Goal: Information Seeking & Learning: Learn about a topic

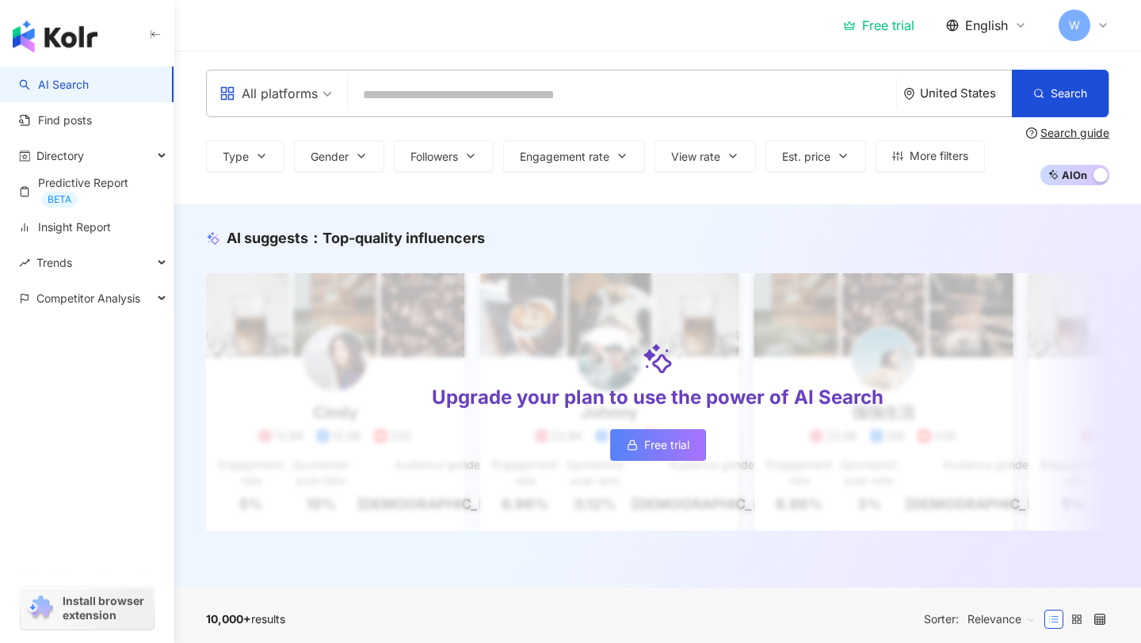
click at [905, 25] on div "Free trial" at bounding box center [878, 25] width 71 height 16
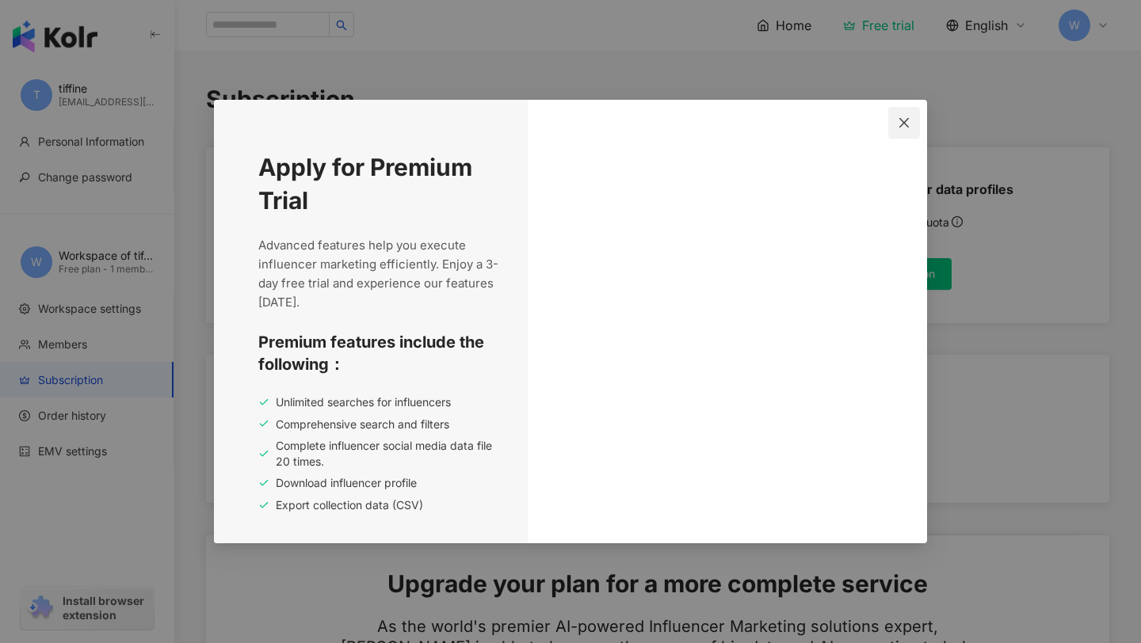
click at [905, 120] on icon "close" at bounding box center [904, 122] width 10 height 10
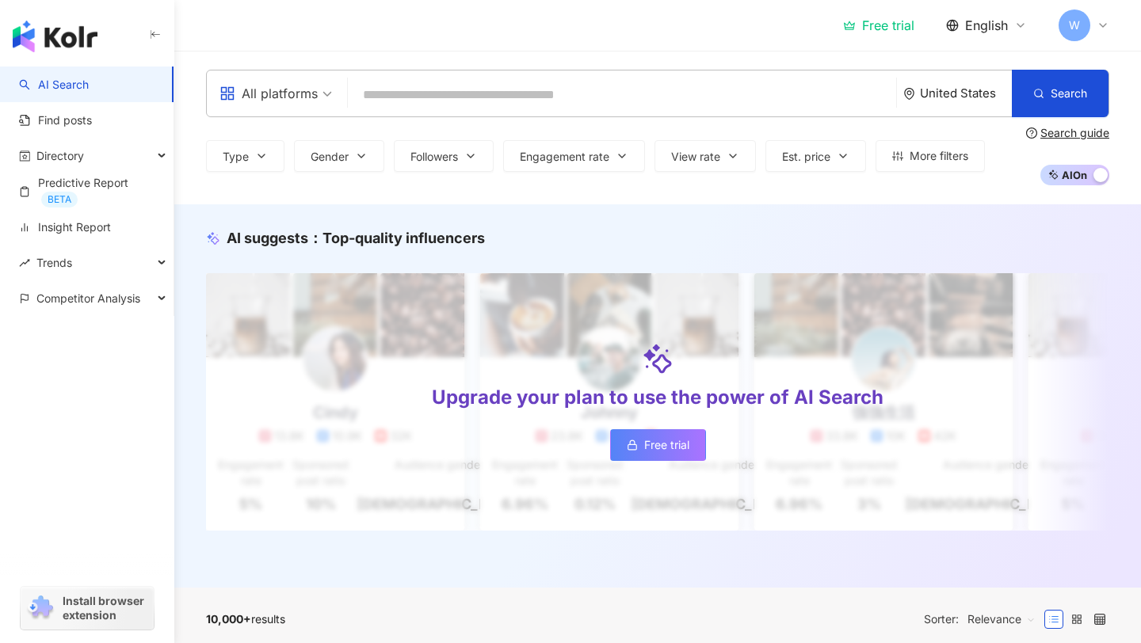
click at [417, 95] on input "search" at bounding box center [621, 95] width 535 height 30
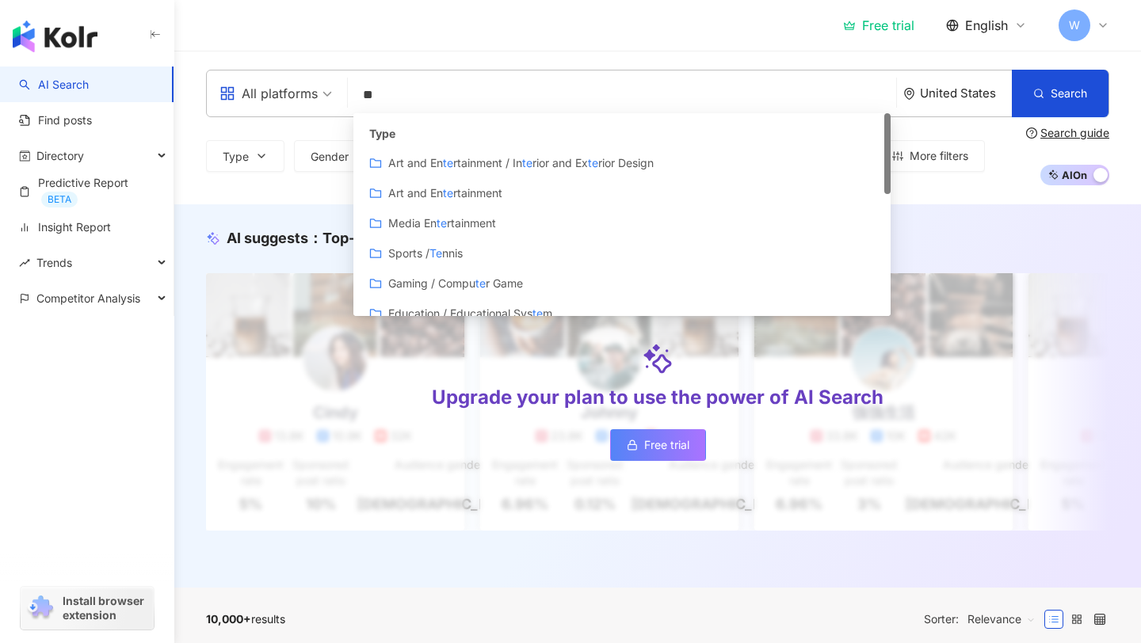
type input "*"
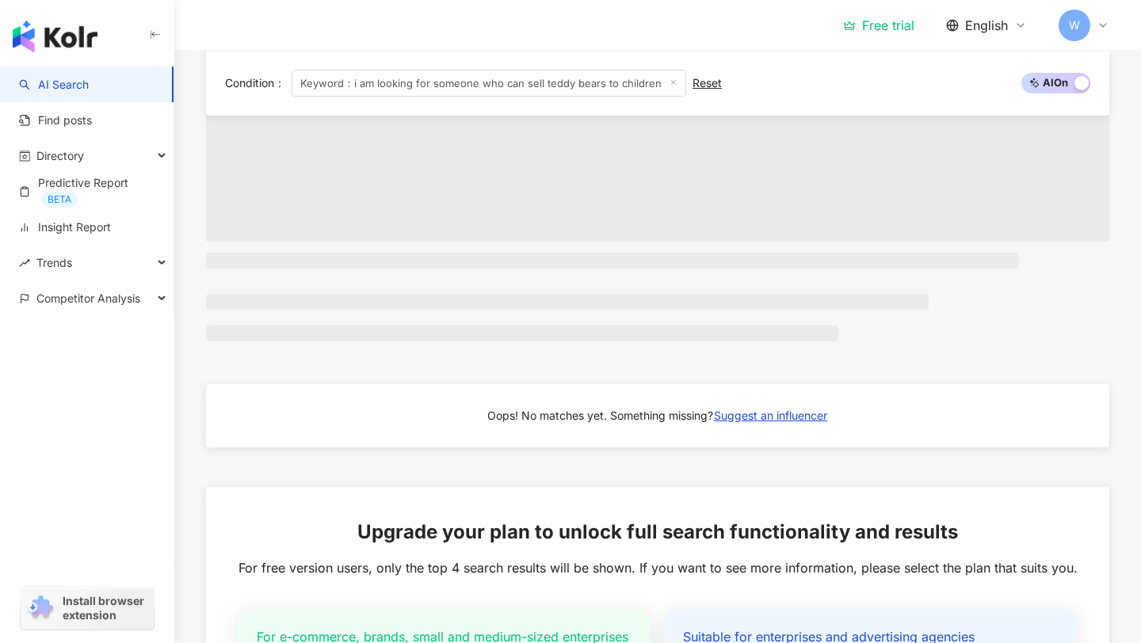
scroll to position [26, 0]
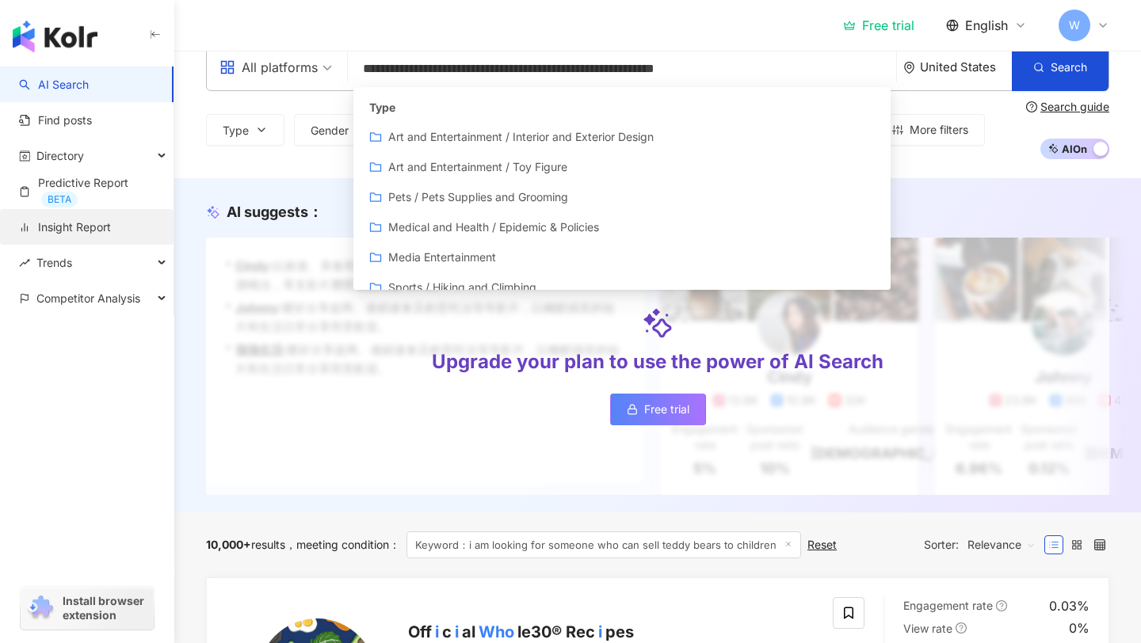
type input "**********"
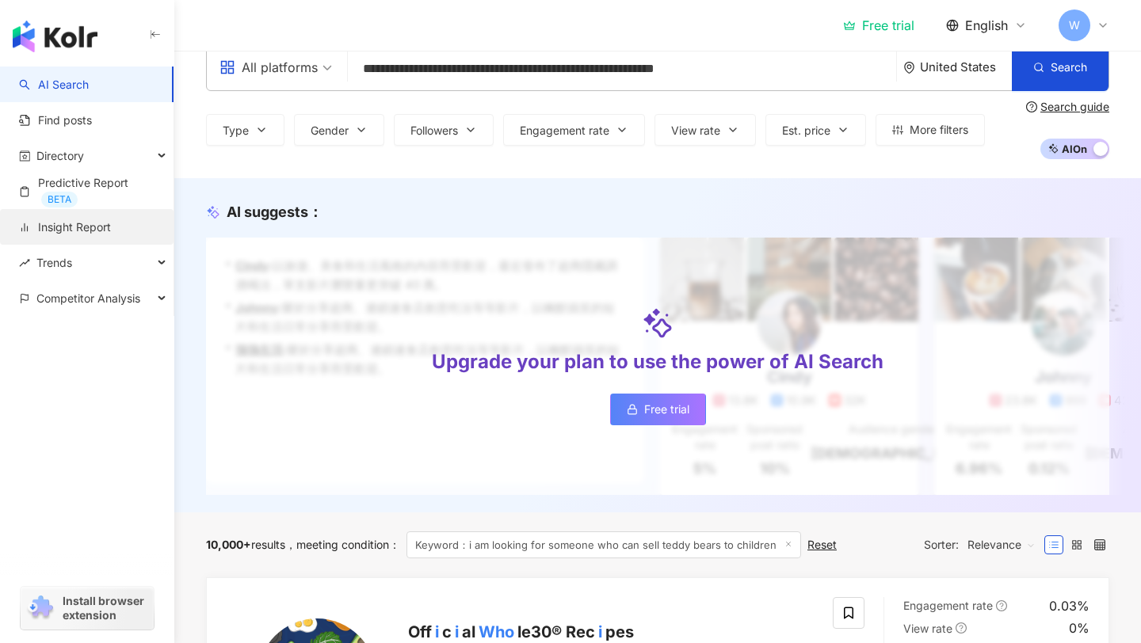
click at [94, 221] on link "Insight Report" at bounding box center [65, 227] width 92 height 16
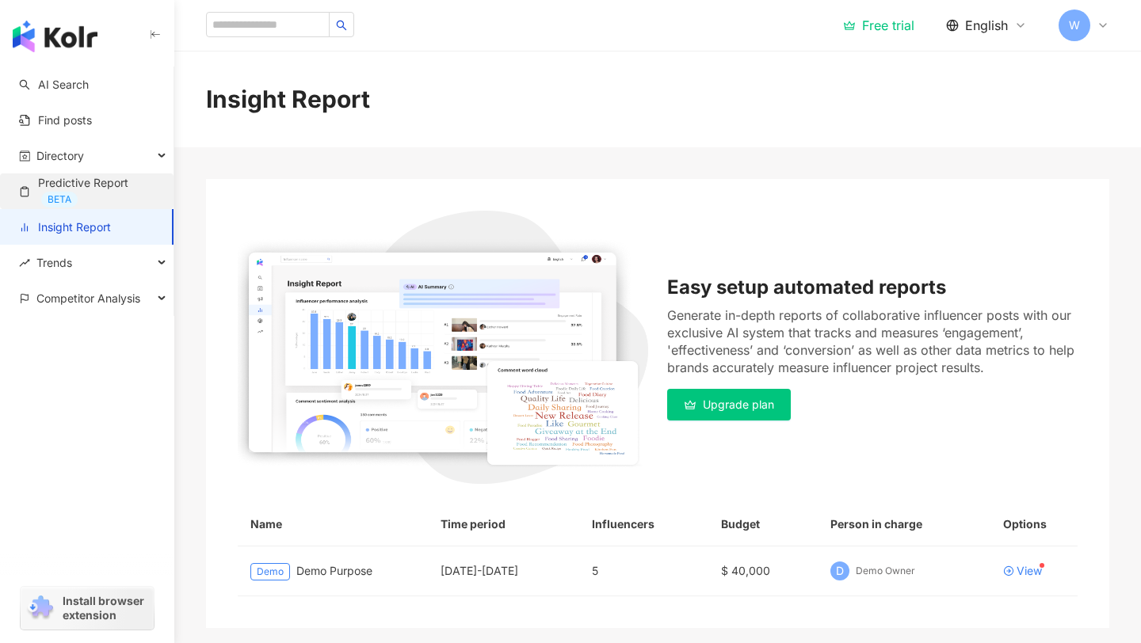
click at [89, 187] on link "Predictive Report BETA" at bounding box center [90, 191] width 142 height 32
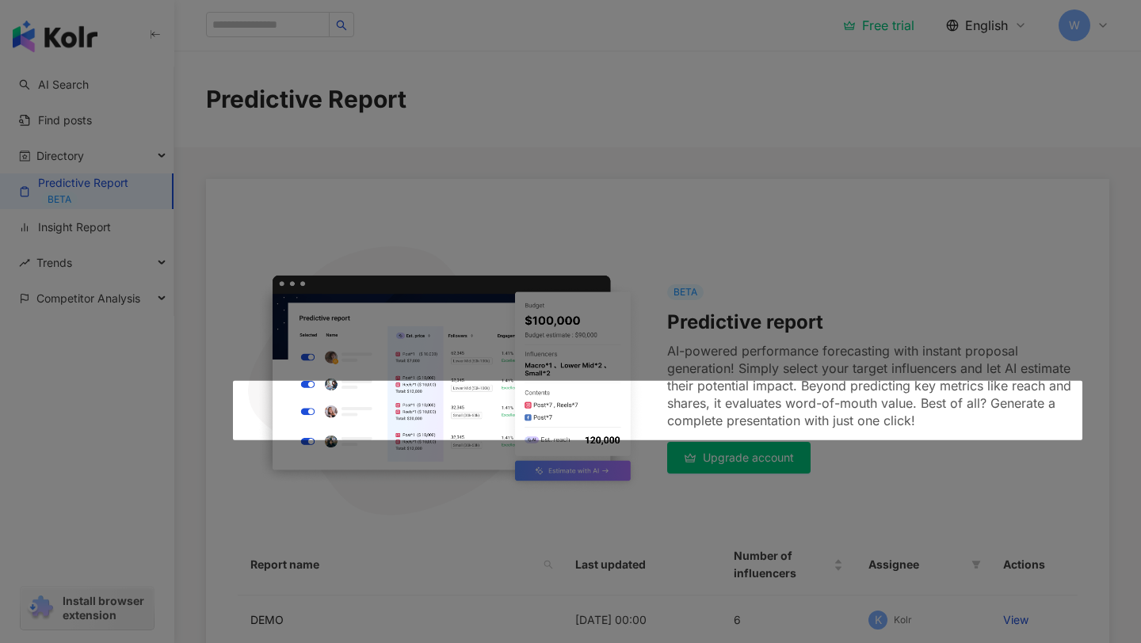
scroll to position [210, 0]
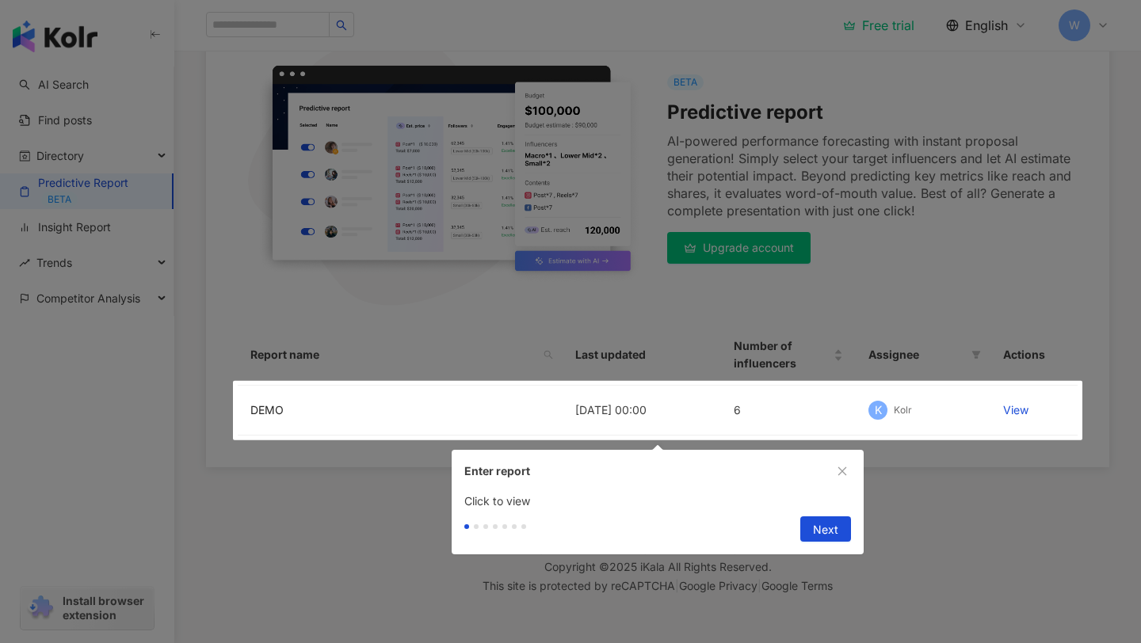
click at [88, 124] on div at bounding box center [570, 321] width 1141 height 643
click at [75, 120] on div at bounding box center [570, 321] width 1141 height 643
click at [76, 87] on div at bounding box center [570, 321] width 1141 height 643
click at [830, 532] on span "Next" at bounding box center [825, 529] width 25 height 25
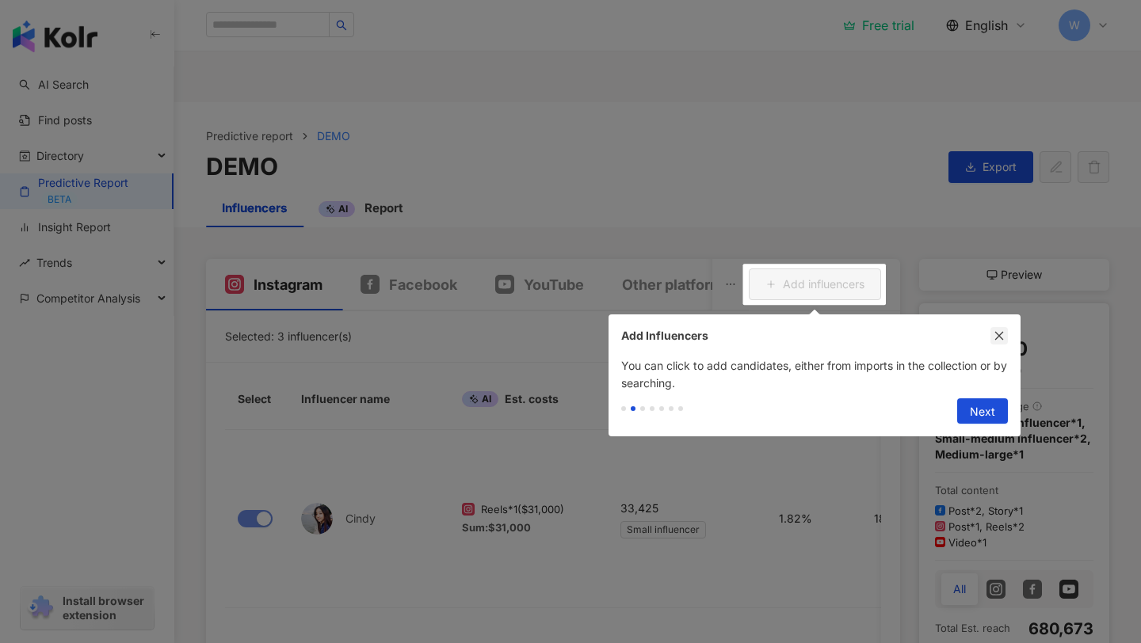
click at [1000, 332] on icon "close" at bounding box center [998, 335] width 11 height 11
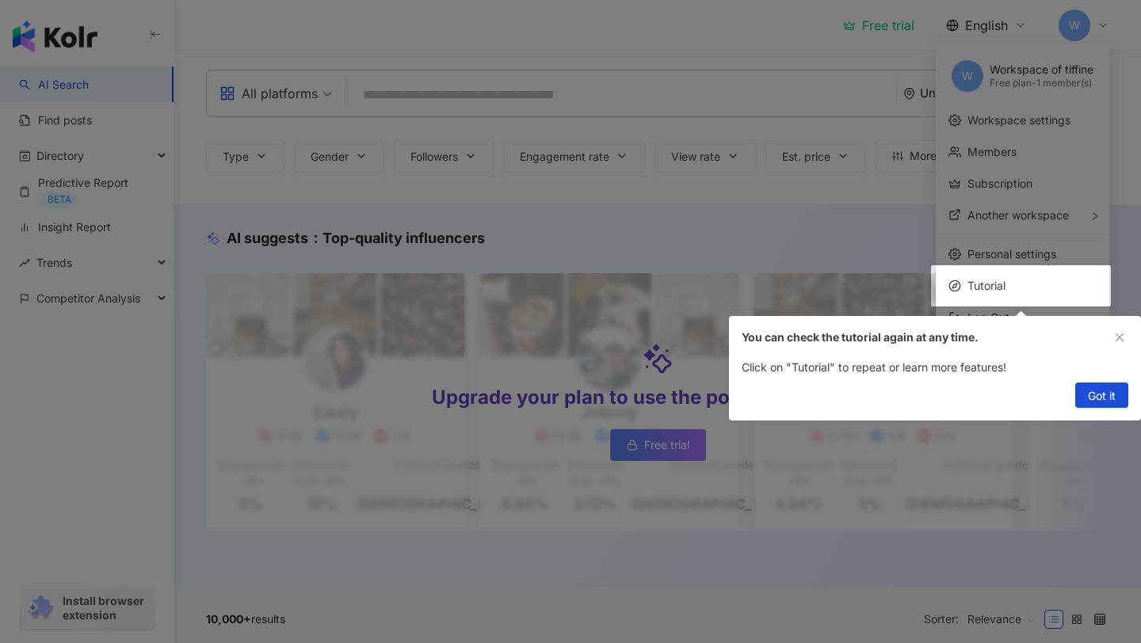
click at [847, 39] on div at bounding box center [570, 321] width 1141 height 643
click at [1116, 334] on icon "close" at bounding box center [1119, 337] width 9 height 9
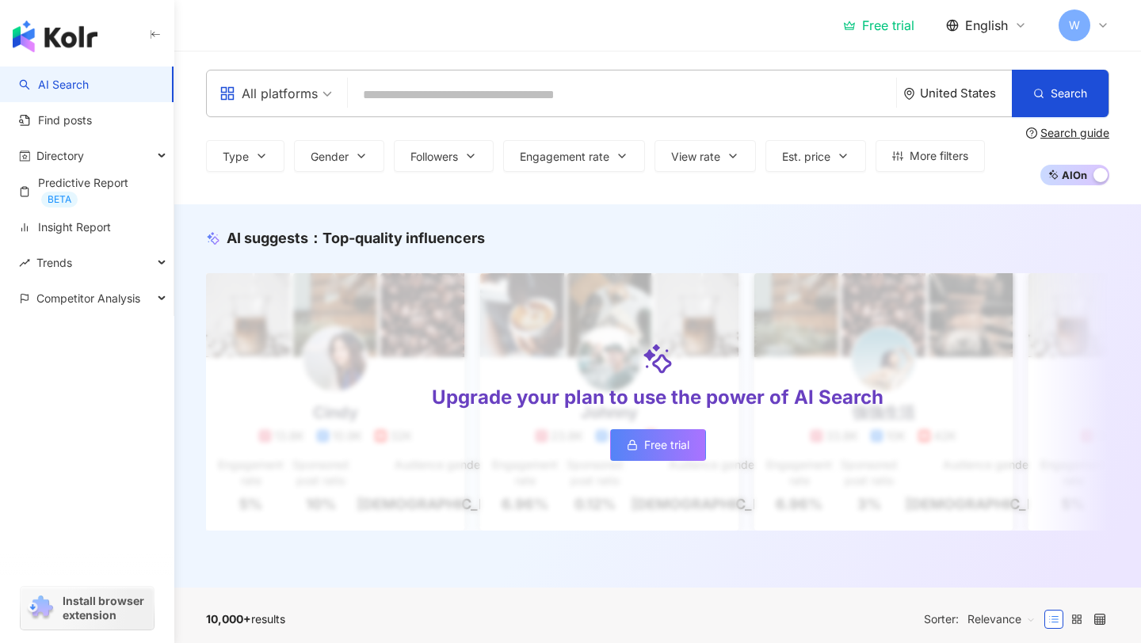
click at [888, 20] on div "Free trial" at bounding box center [878, 25] width 71 height 16
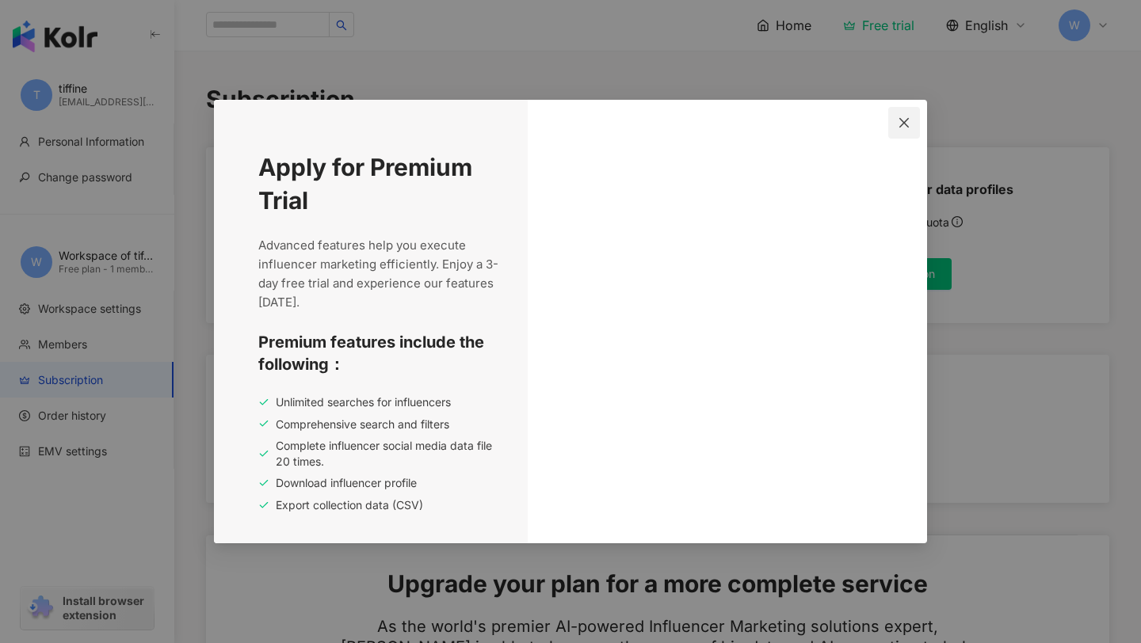
click at [901, 122] on icon "close" at bounding box center [903, 122] width 13 height 13
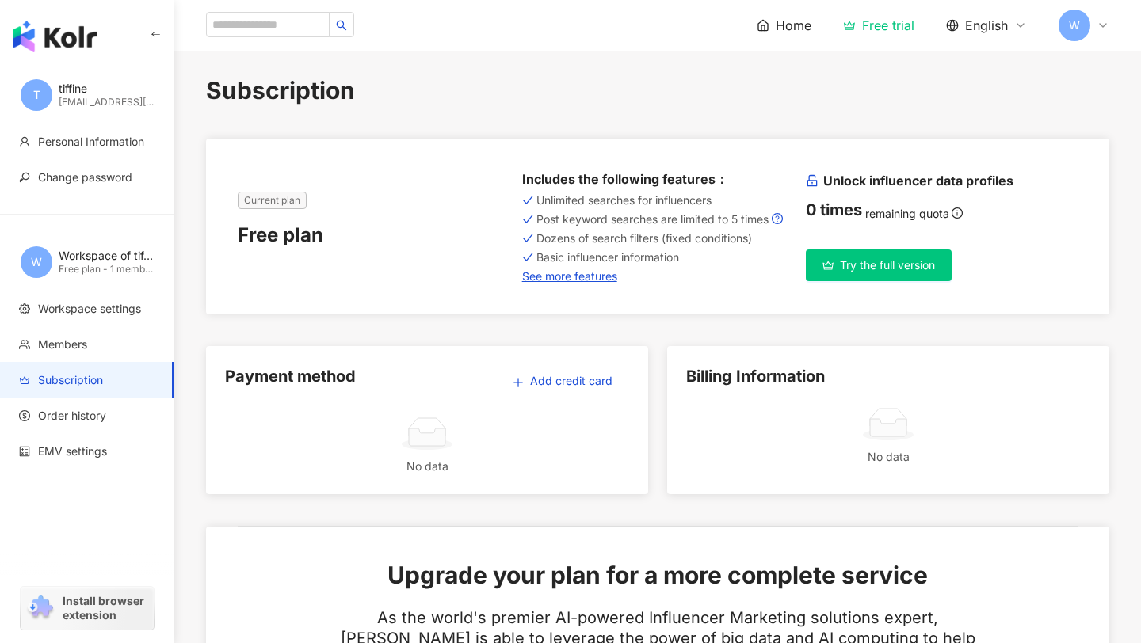
scroll to position [6, 0]
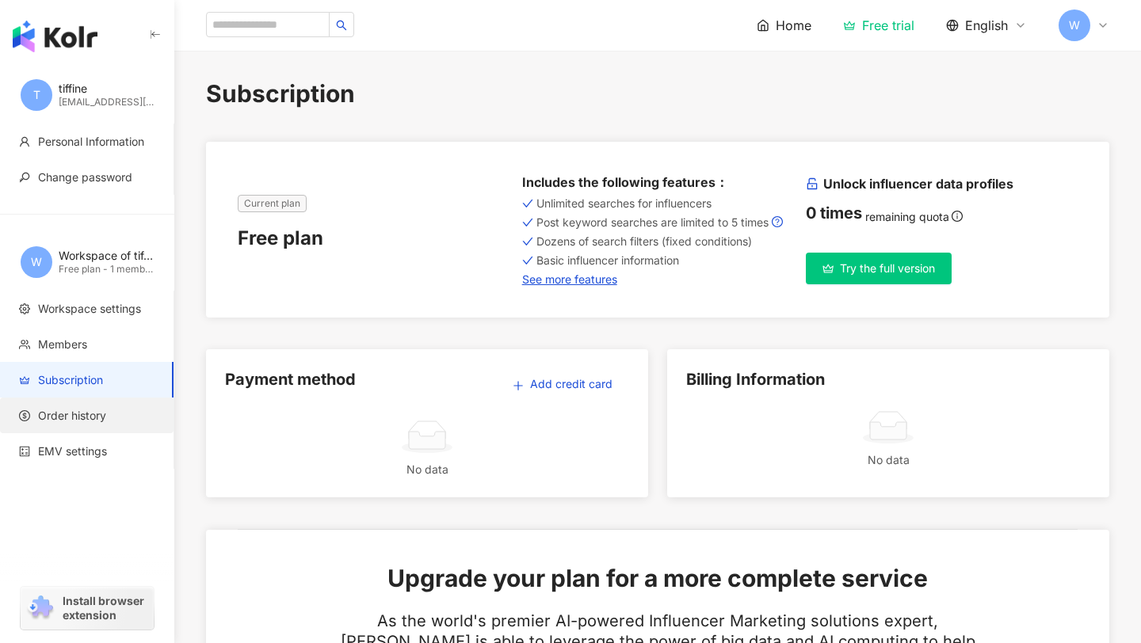
click at [98, 421] on span "Order history" at bounding box center [72, 416] width 68 height 16
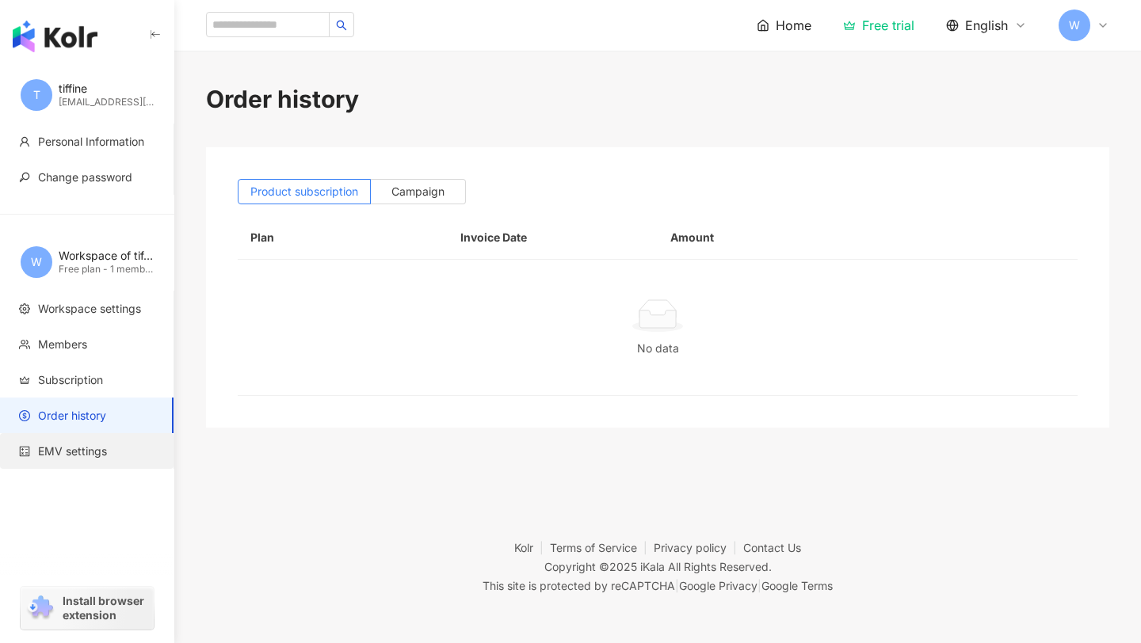
click at [98, 450] on span "EMV settings" at bounding box center [72, 452] width 69 height 16
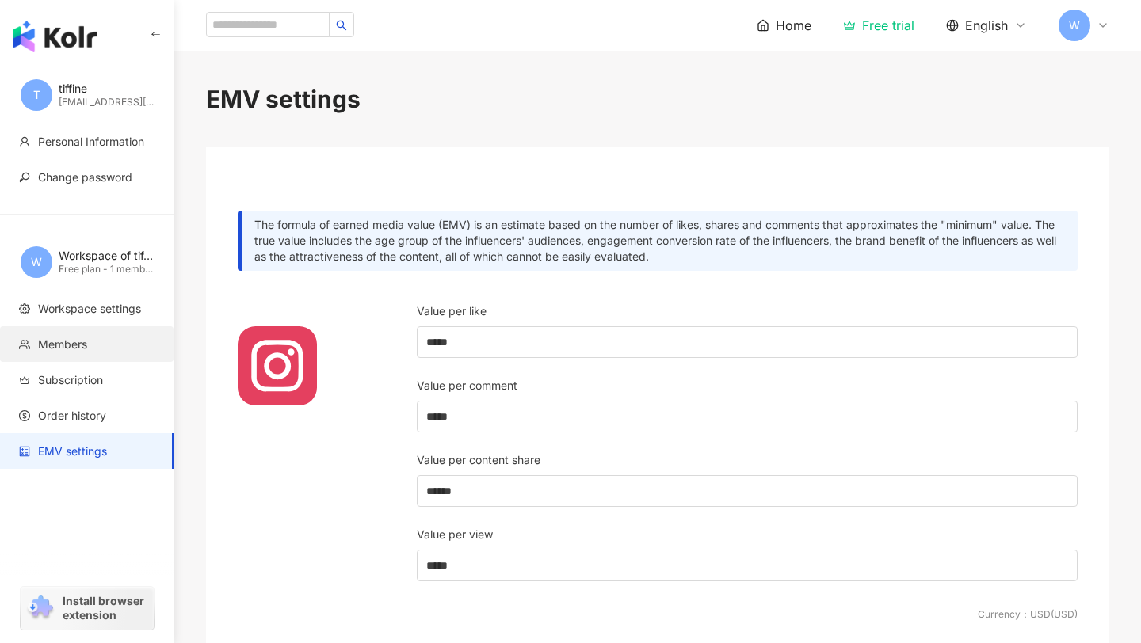
click at [96, 342] on span "Members" at bounding box center [90, 345] width 142 height 16
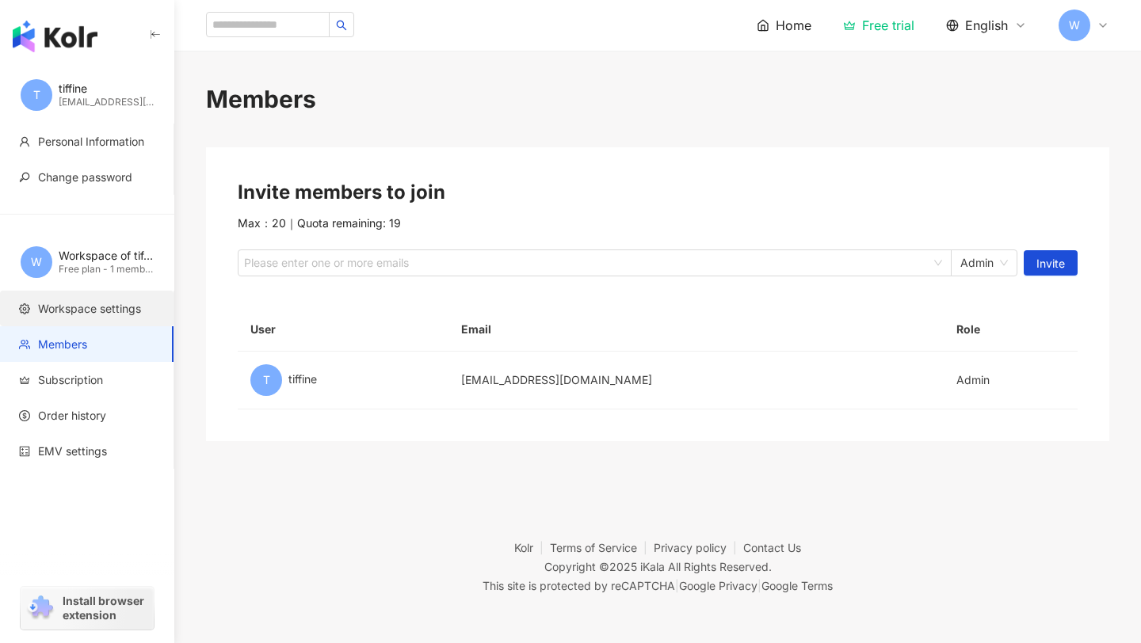
click at [102, 305] on span "Workspace settings" at bounding box center [89, 309] width 103 height 16
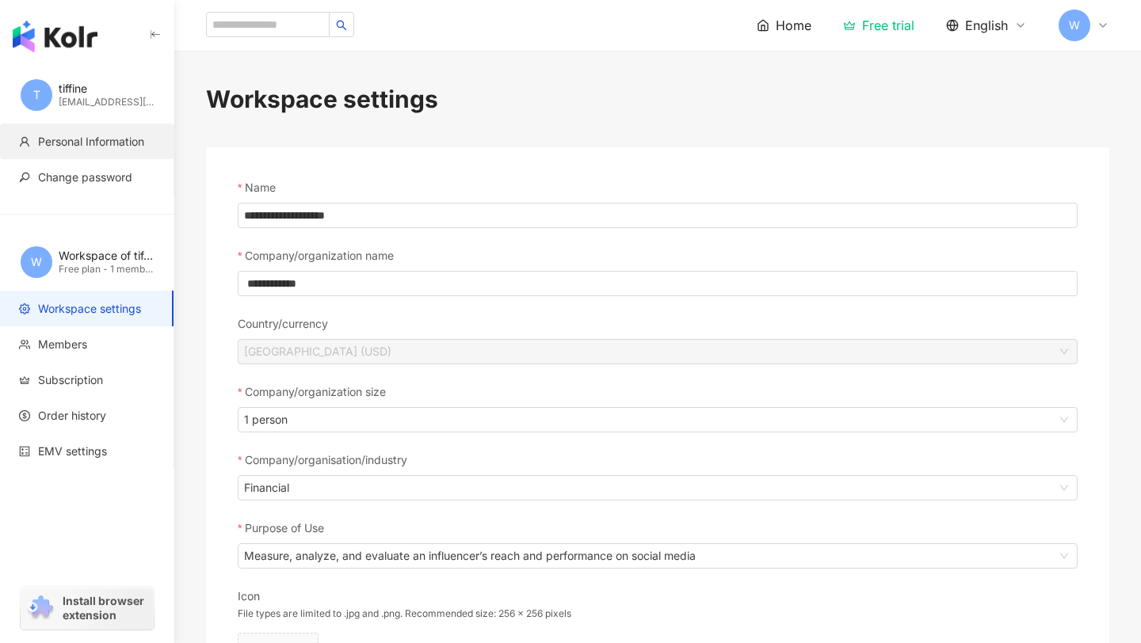
click at [94, 142] on span "Personal Information" at bounding box center [91, 142] width 106 height 16
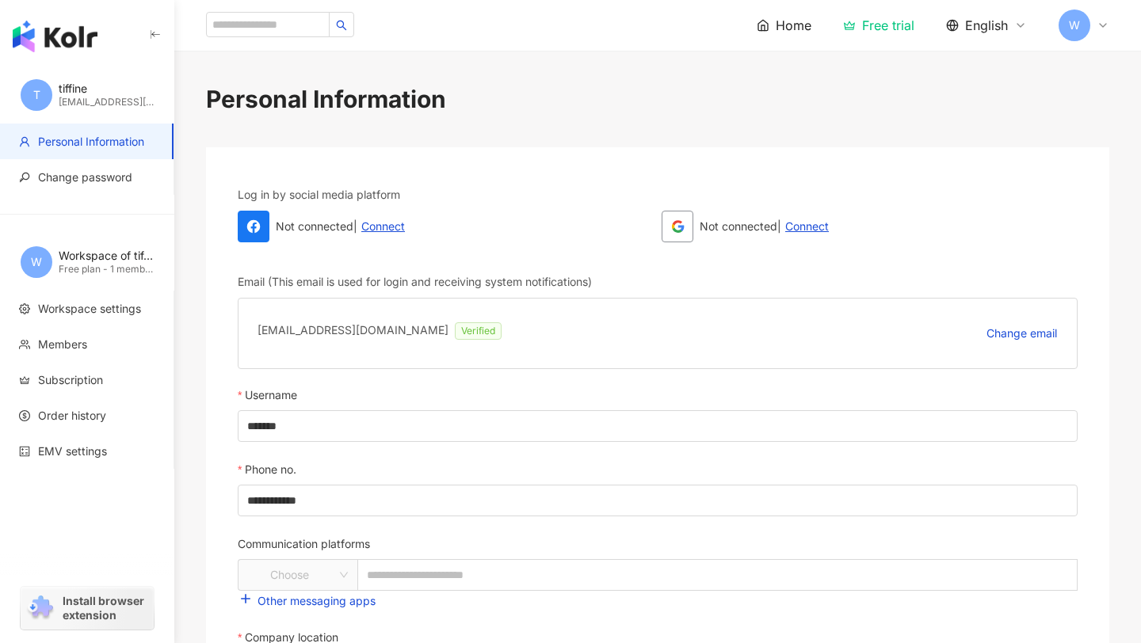
click at [89, 98] on div "tiffine@onsen.vc" at bounding box center [106, 102] width 95 height 13
click at [40, 97] on span "T" at bounding box center [37, 95] width 32 height 32
click at [796, 22] on span "Home" at bounding box center [794, 25] width 36 height 17
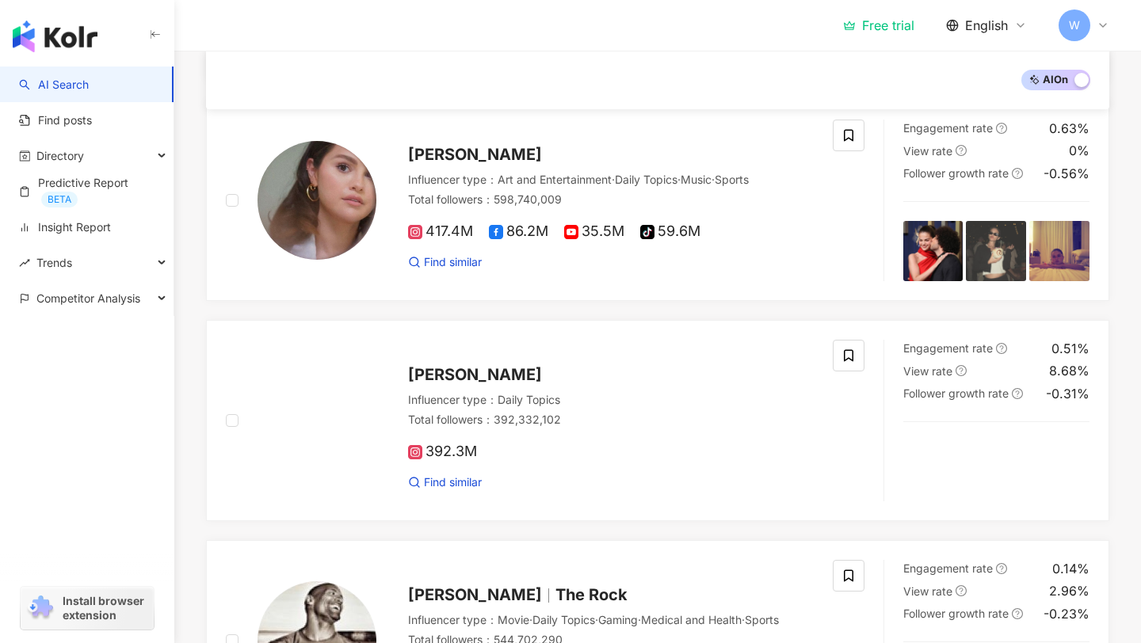
scroll to position [484, 0]
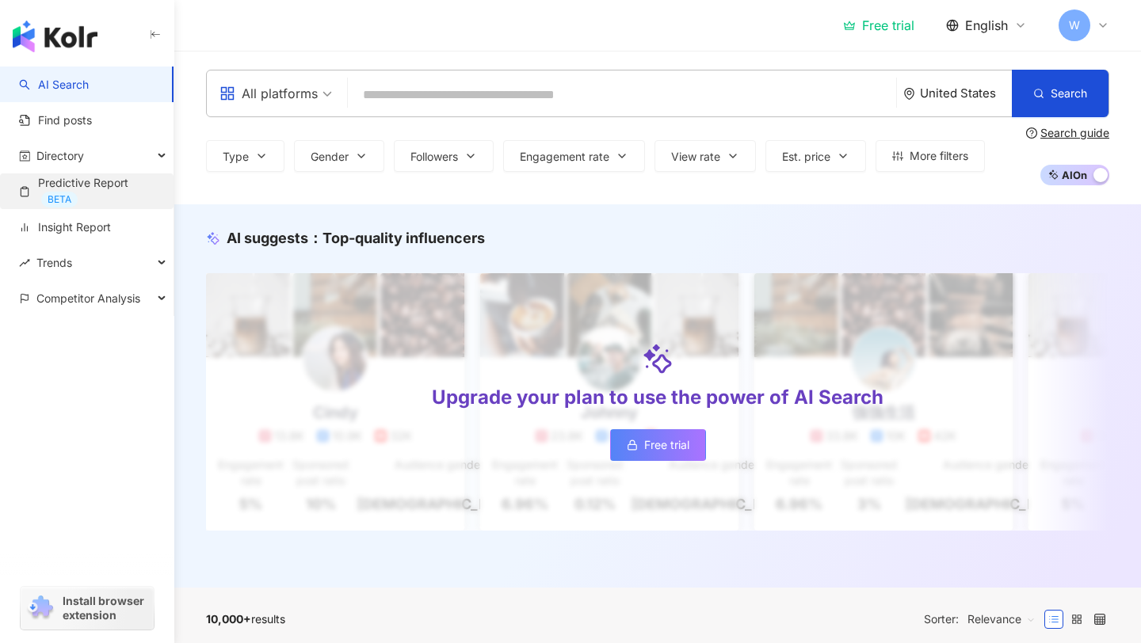
click at [122, 191] on link "Predictive Report BETA" at bounding box center [90, 191] width 142 height 32
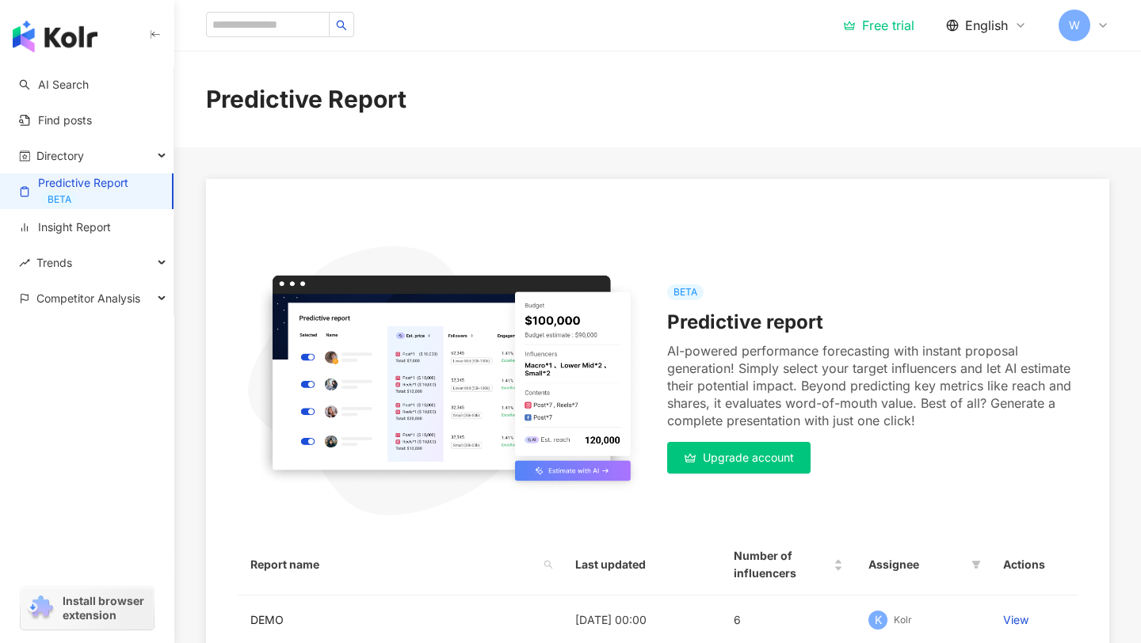
scroll to position [210, 0]
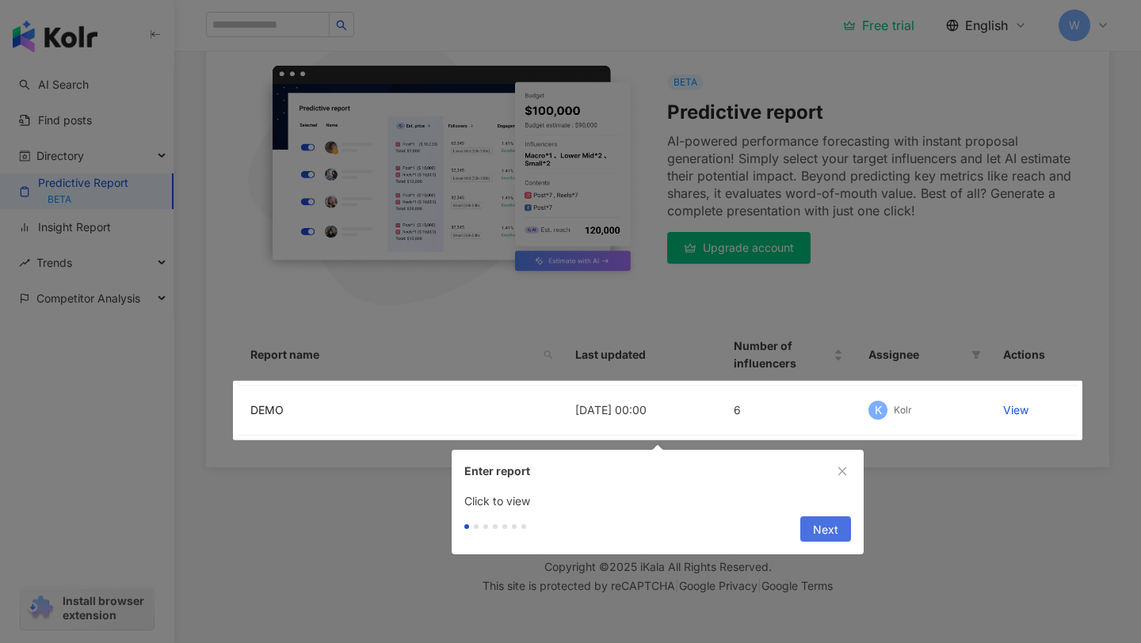
click at [830, 517] on span "Next" at bounding box center [825, 529] width 25 height 25
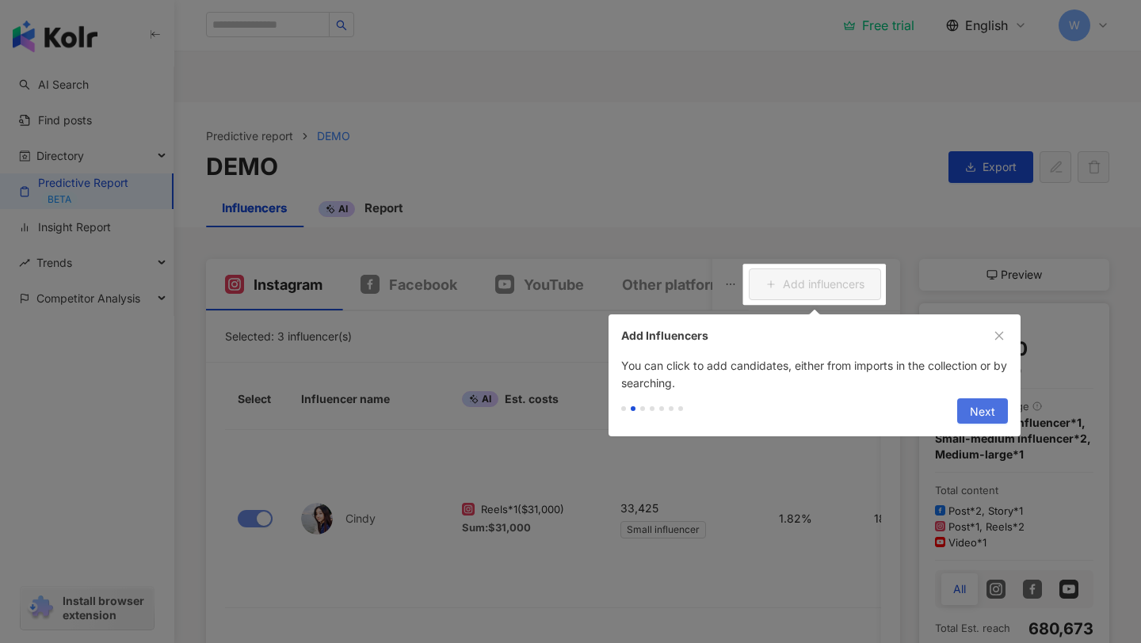
click at [976, 401] on span "Next" at bounding box center [982, 411] width 25 height 25
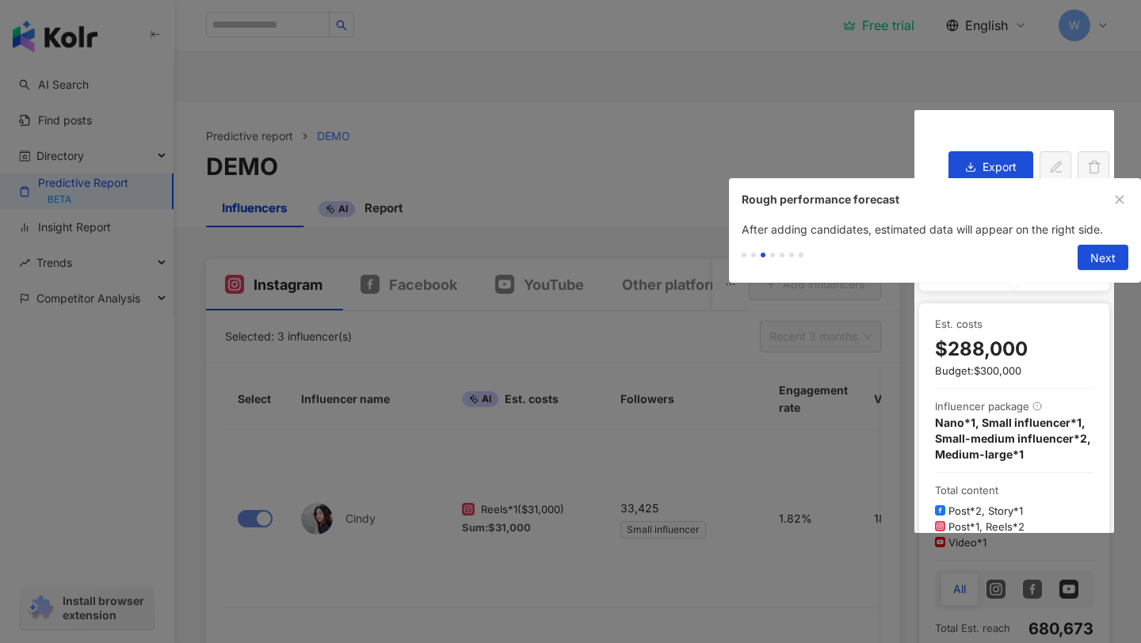
scroll to position [188, 0]
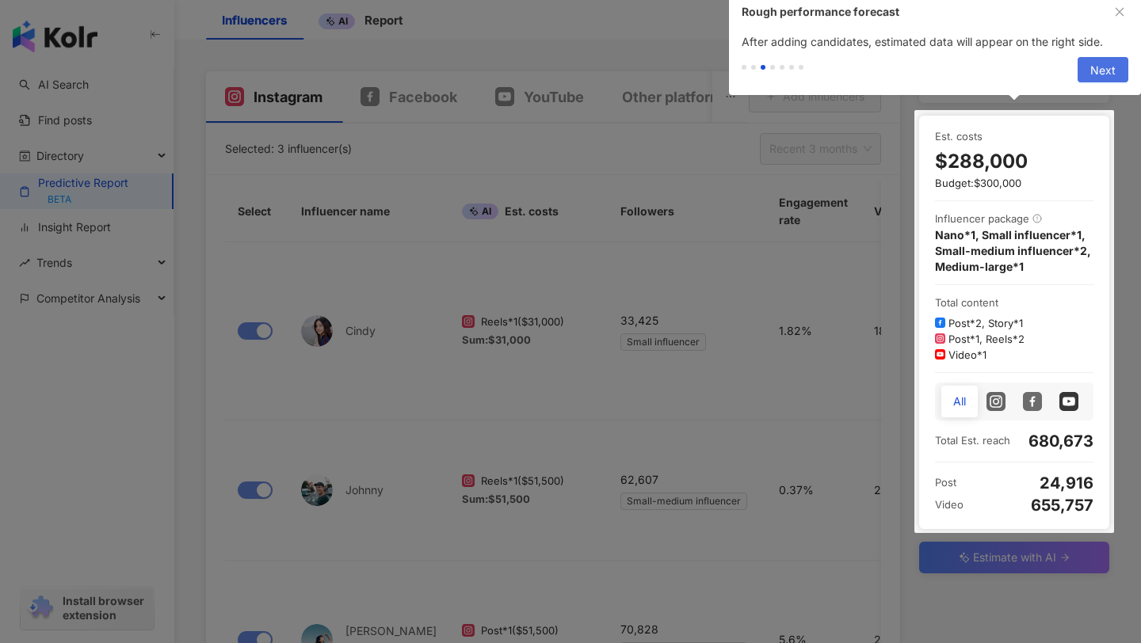
click at [1090, 70] on button "Next" at bounding box center [1102, 69] width 51 height 25
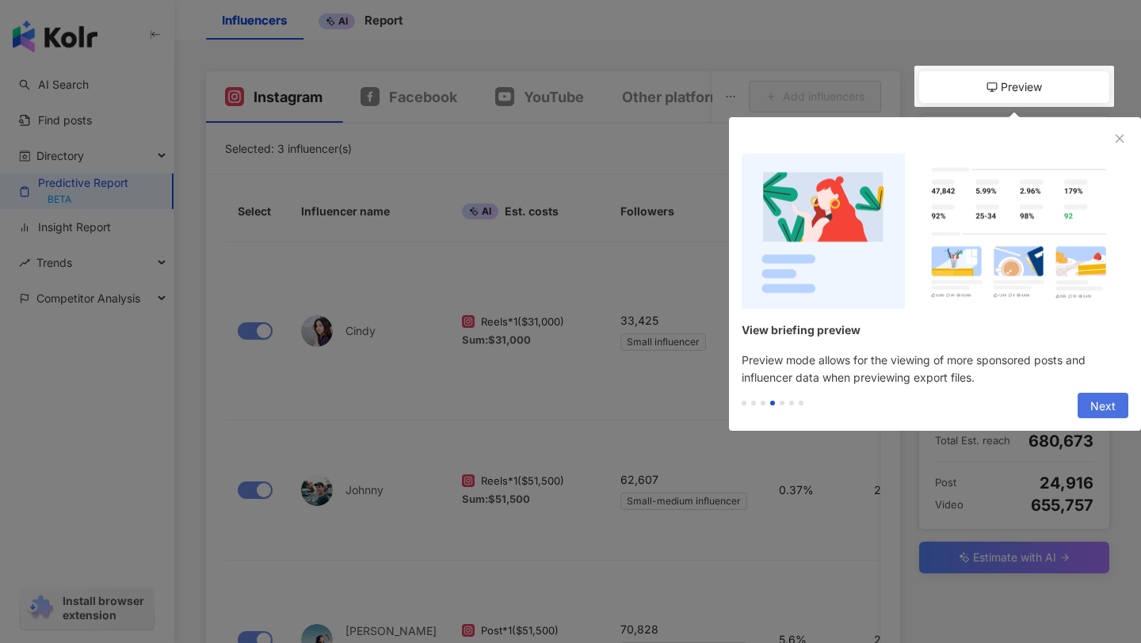
click at [1109, 402] on span "Next" at bounding box center [1102, 406] width 25 height 25
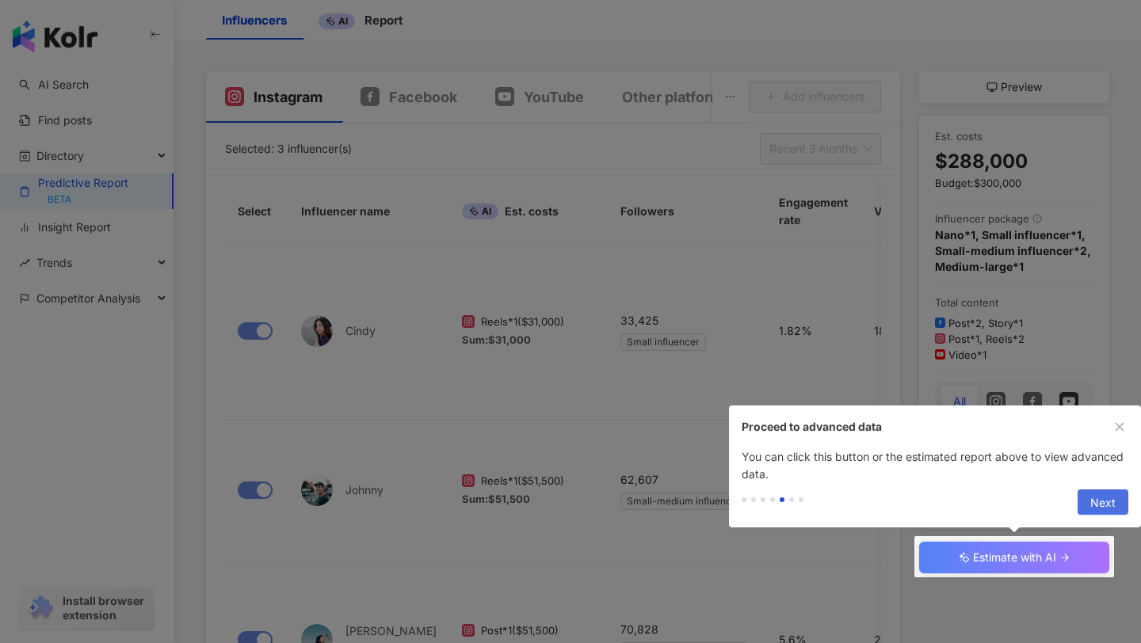
click at [1102, 498] on span "Next" at bounding box center [1102, 502] width 25 height 25
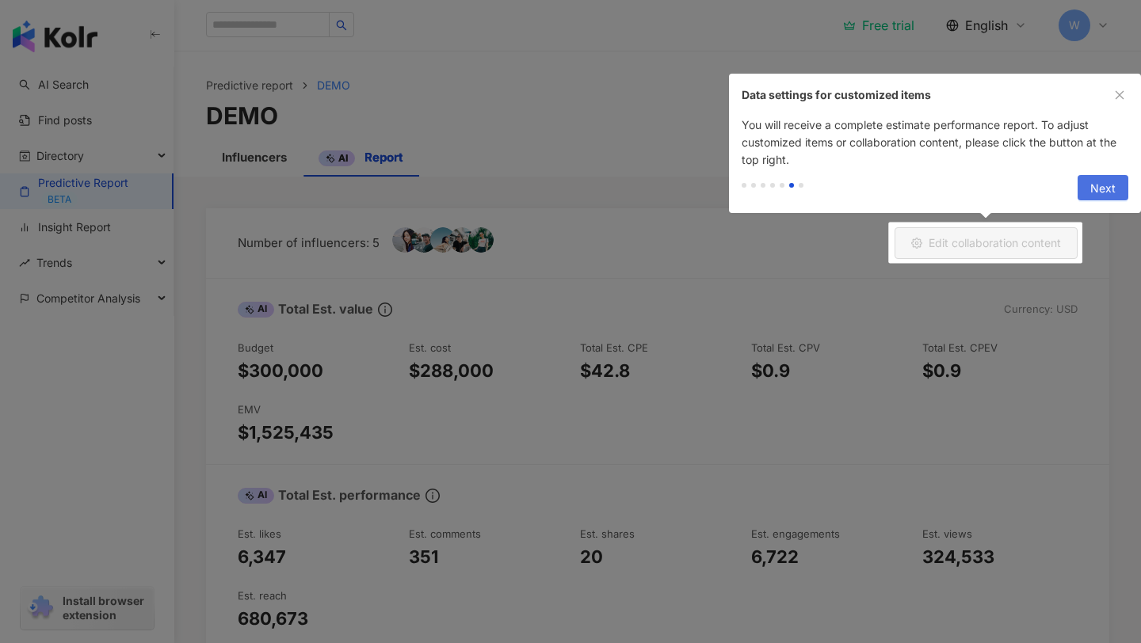
click at [1107, 198] on span "Next" at bounding box center [1102, 188] width 25 height 25
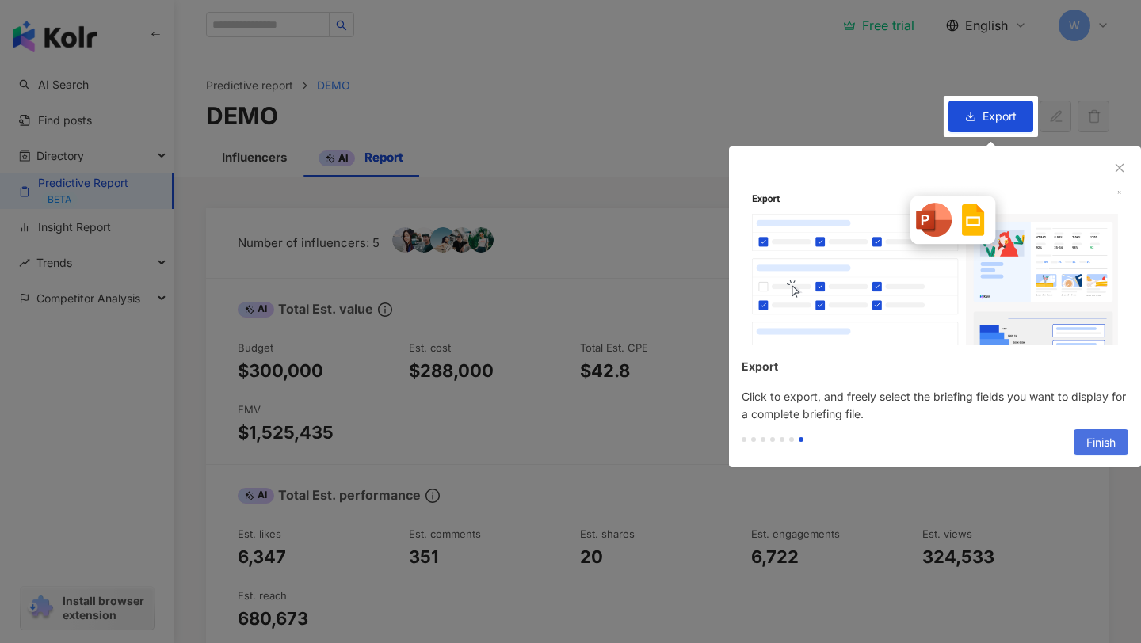
click at [1092, 444] on span "Finish" at bounding box center [1100, 442] width 29 height 25
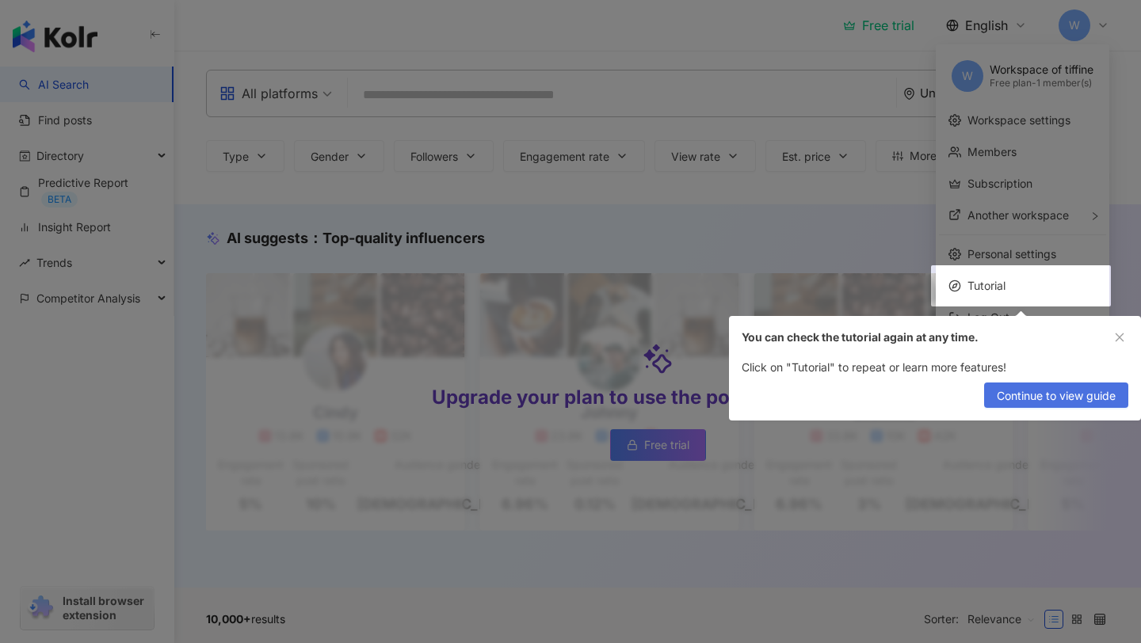
click at [1038, 394] on span "Continue to view guide" at bounding box center [1056, 395] width 119 height 25
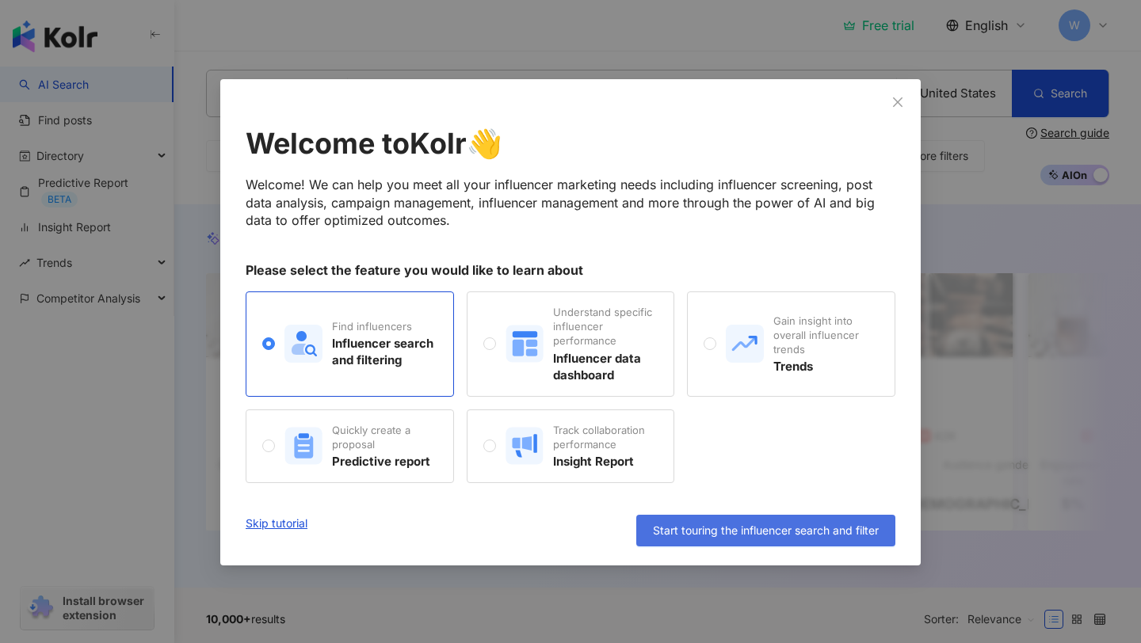
click at [849, 526] on span "Start touring the influencer search and filter" at bounding box center [766, 530] width 226 height 13
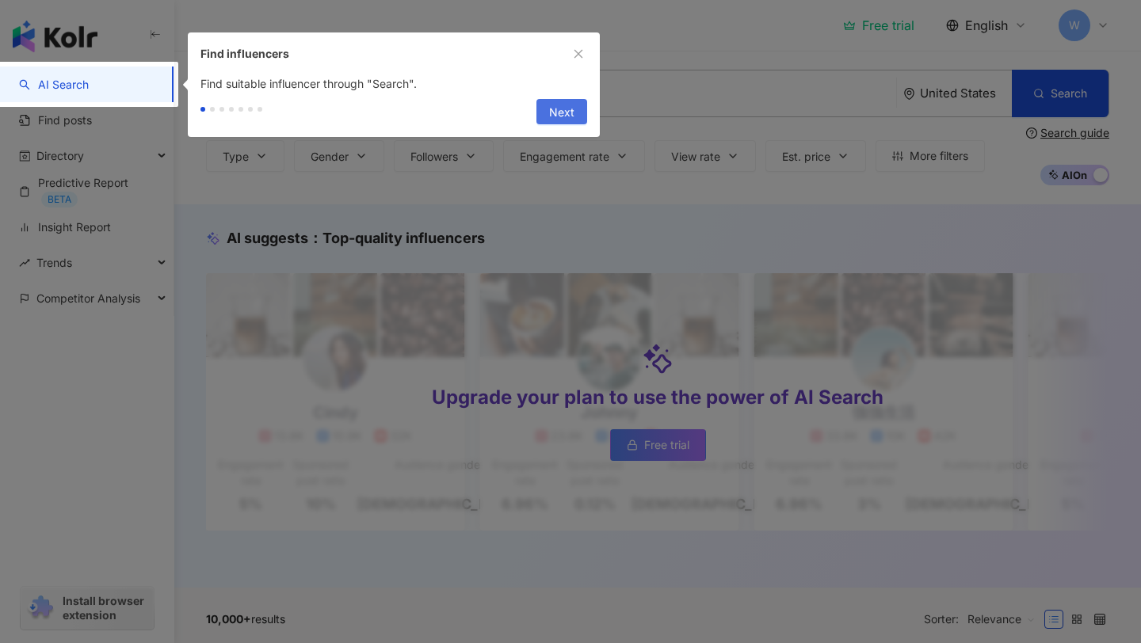
click at [567, 105] on span "Next" at bounding box center [561, 112] width 25 height 25
type input "**********"
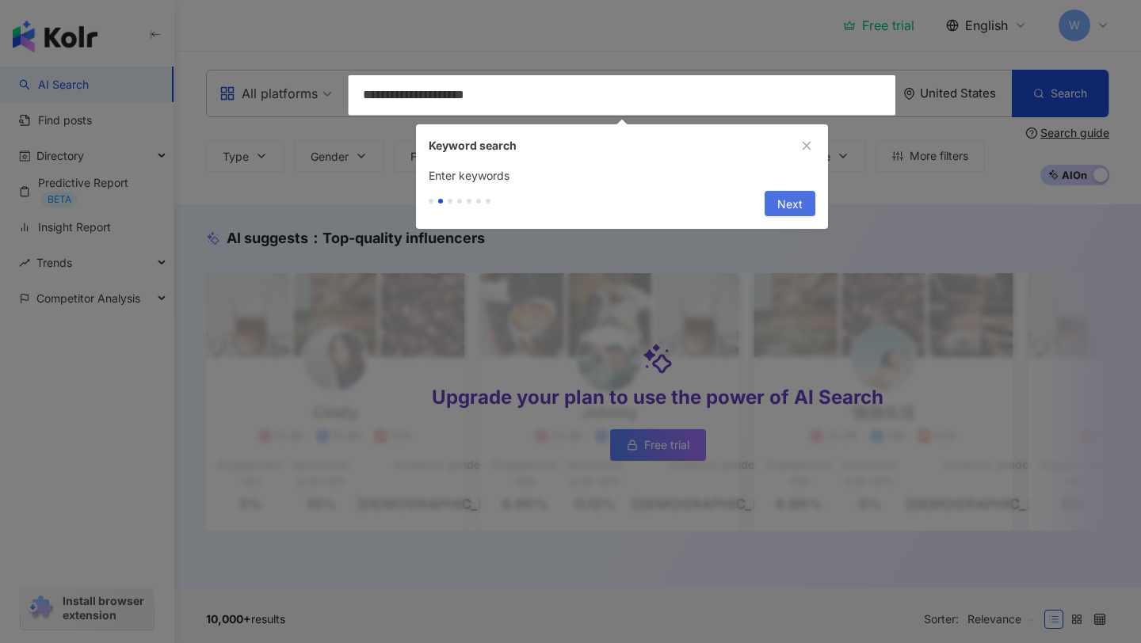
click at [778, 197] on span "Next" at bounding box center [789, 204] width 25 height 25
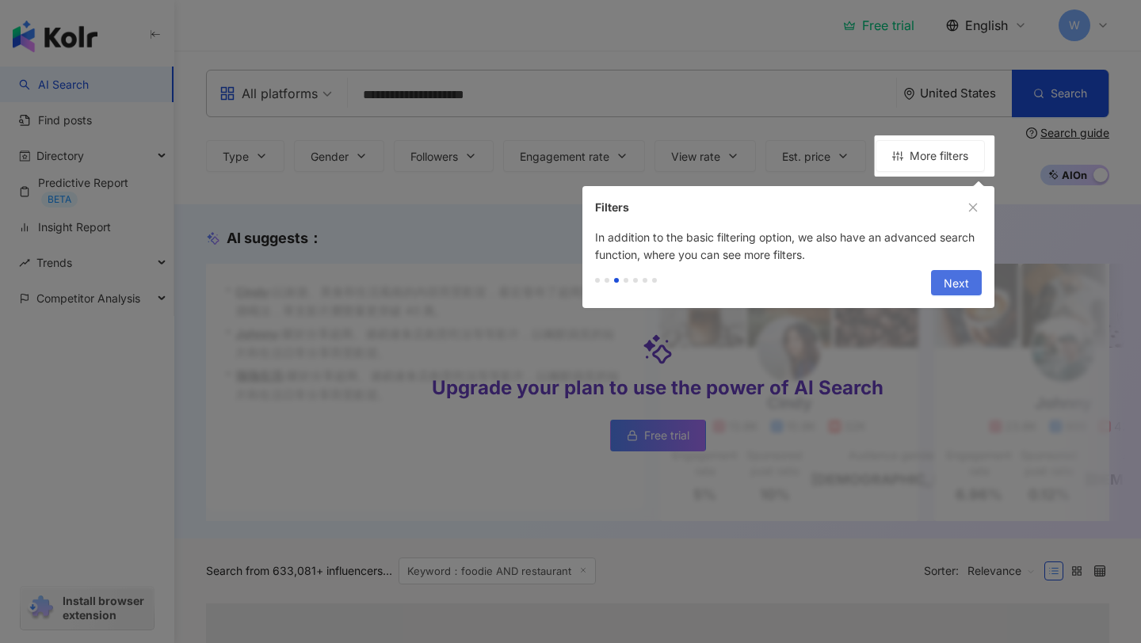
click at [961, 273] on span "Next" at bounding box center [955, 283] width 25 height 25
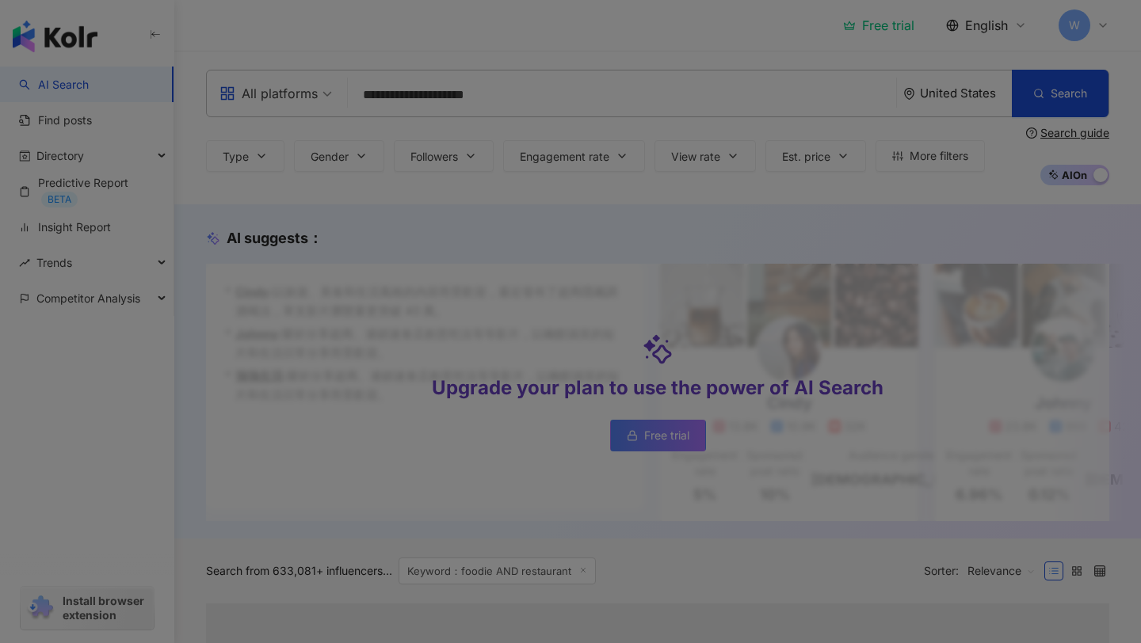
click at [778, 242] on div at bounding box center [570, 321] width 1141 height 643
click at [83, 144] on div at bounding box center [570, 321] width 1141 height 643
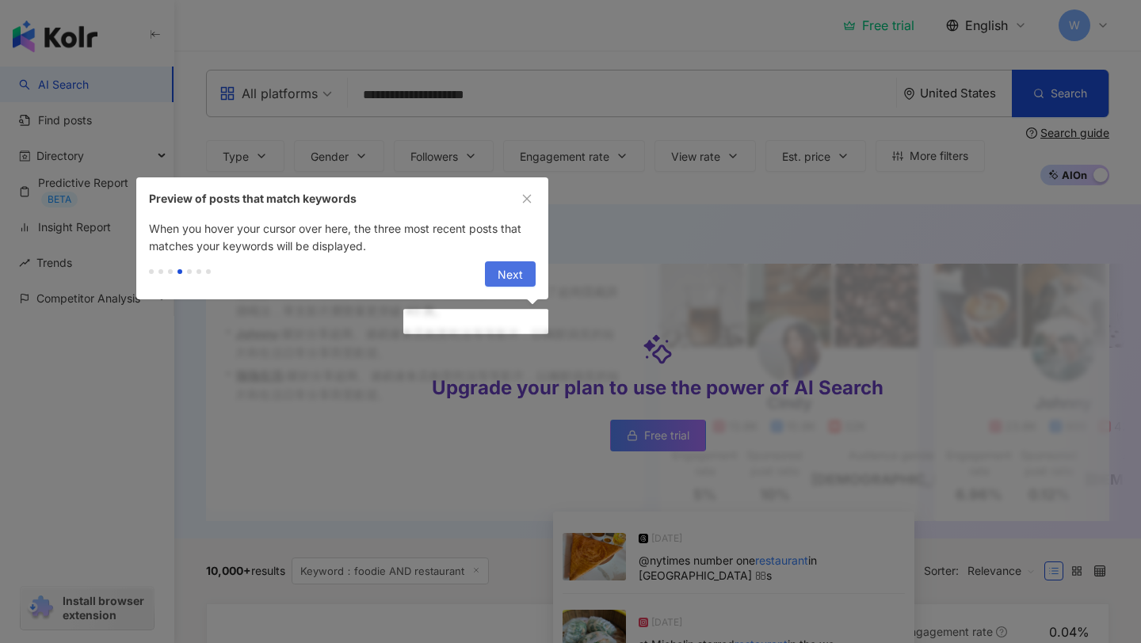
click at [509, 265] on span "Next" at bounding box center [509, 274] width 25 height 25
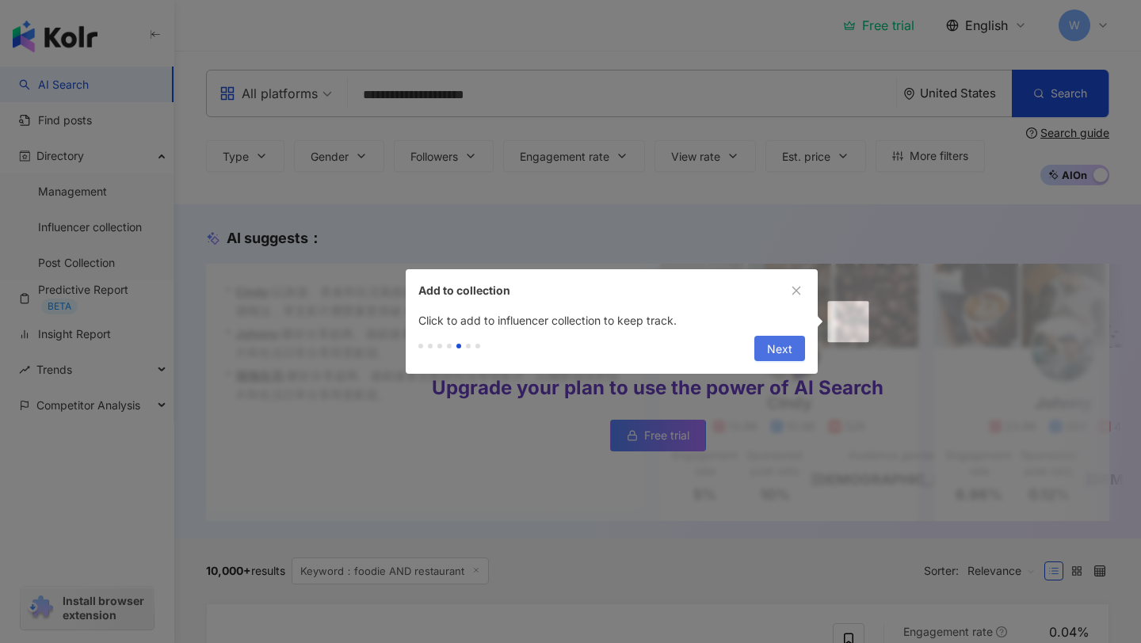
click at [767, 349] on button "Next" at bounding box center [779, 348] width 51 height 25
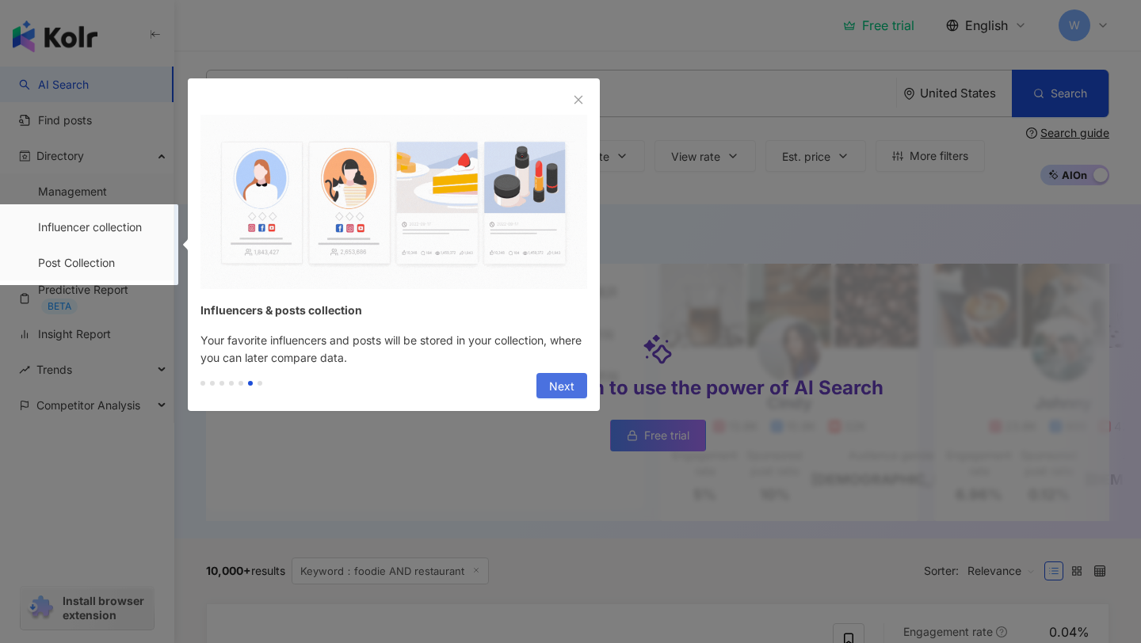
click at [554, 387] on span "Next" at bounding box center [561, 386] width 25 height 25
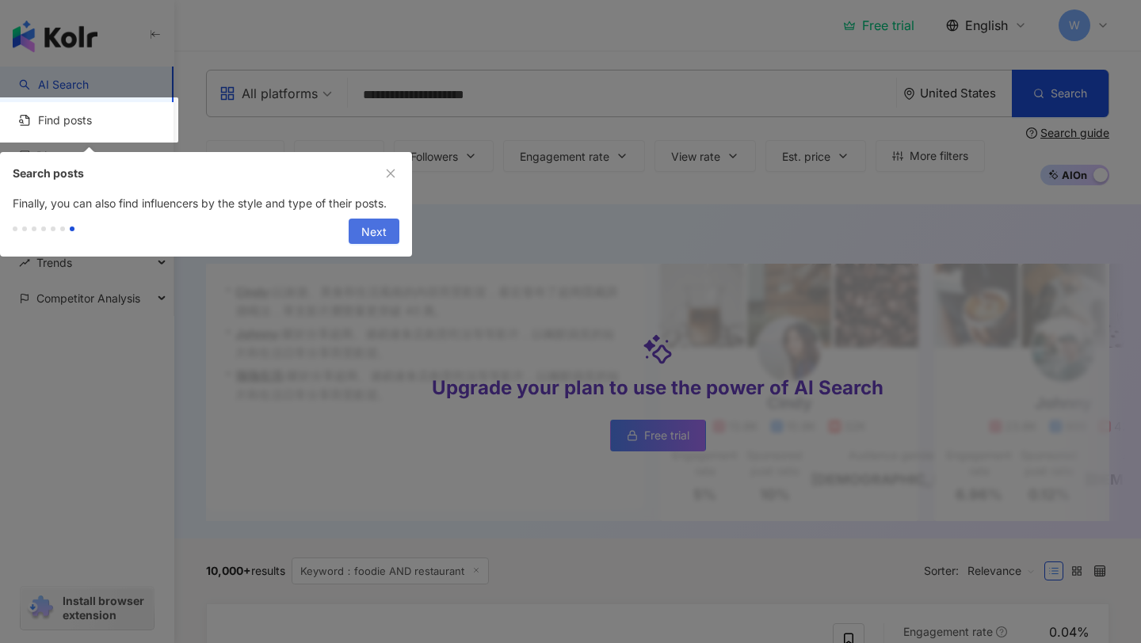
click at [387, 229] on button "Next" at bounding box center [374, 231] width 51 height 25
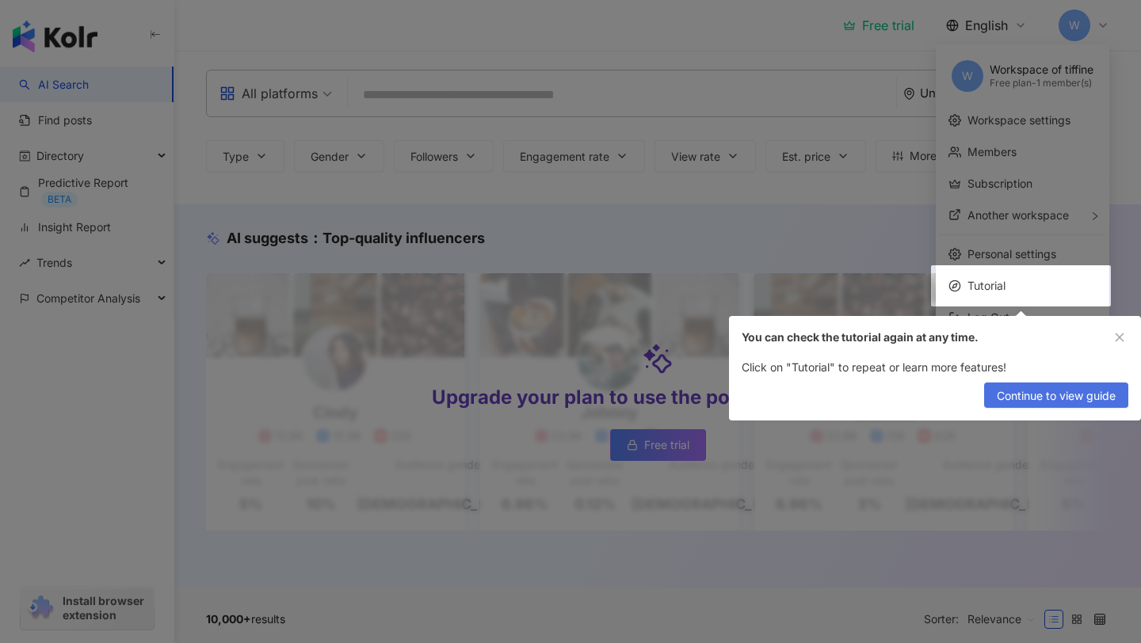
click at [1102, 401] on span "Continue to view guide" at bounding box center [1056, 395] width 119 height 25
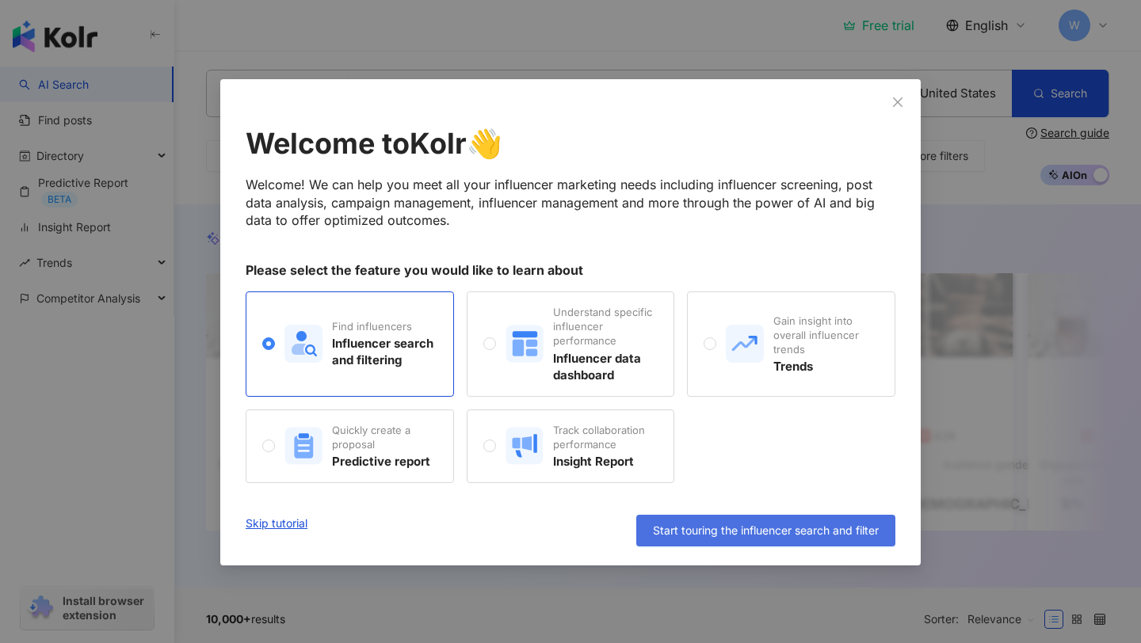
click at [856, 525] on span "Start touring the influencer search and filter" at bounding box center [766, 530] width 226 height 13
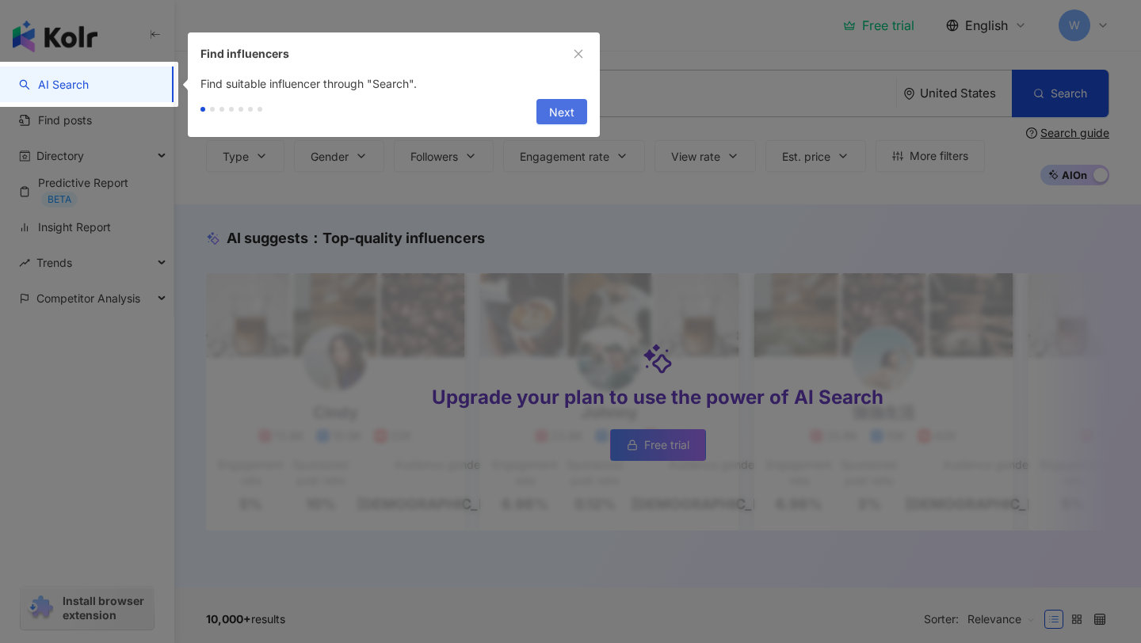
click at [558, 100] on span "Next" at bounding box center [561, 112] width 25 height 25
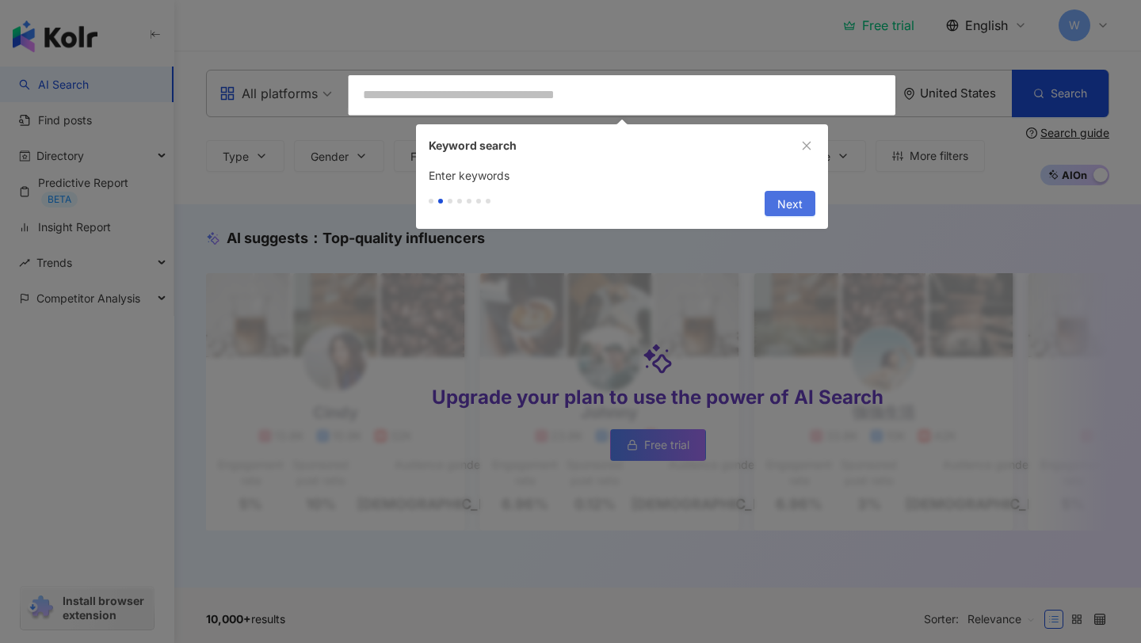
type input "**********"
click at [774, 209] on button "Next" at bounding box center [789, 203] width 51 height 25
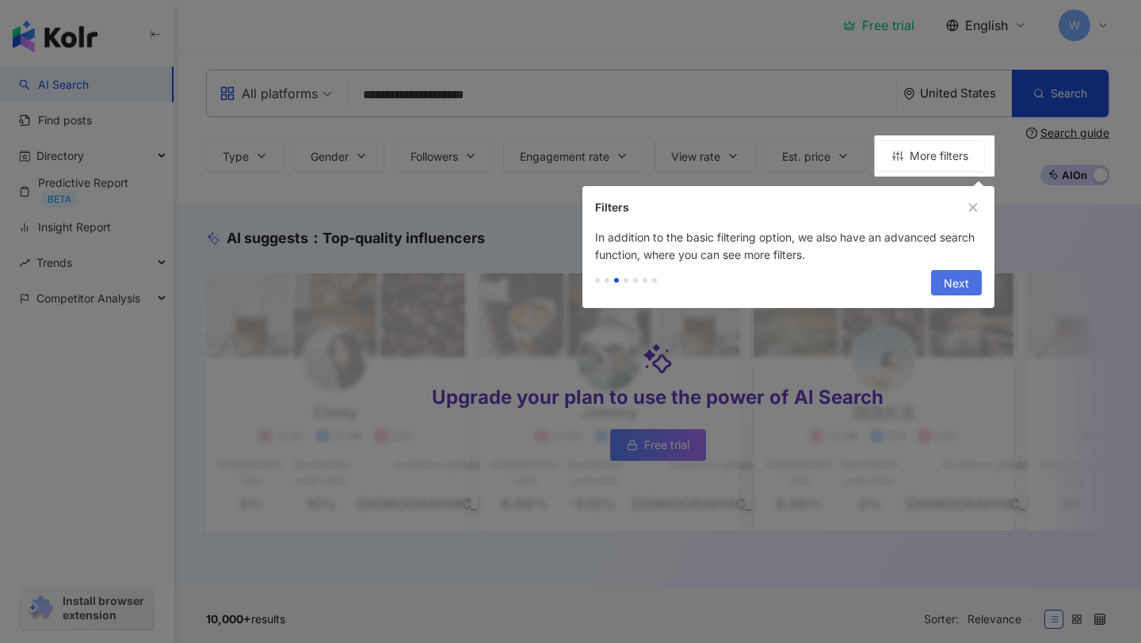
click at [961, 273] on span "Next" at bounding box center [955, 283] width 25 height 25
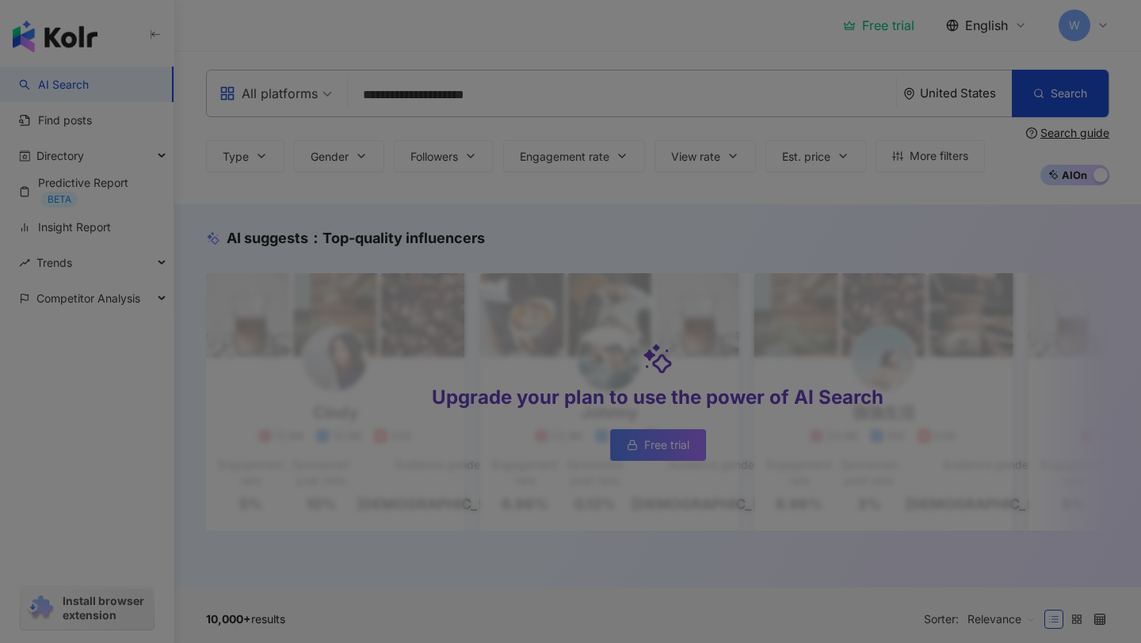
click at [555, 97] on div at bounding box center [570, 321] width 1141 height 643
click at [467, 99] on div at bounding box center [570, 321] width 1141 height 643
click at [141, 90] on div at bounding box center [570, 321] width 1141 height 643
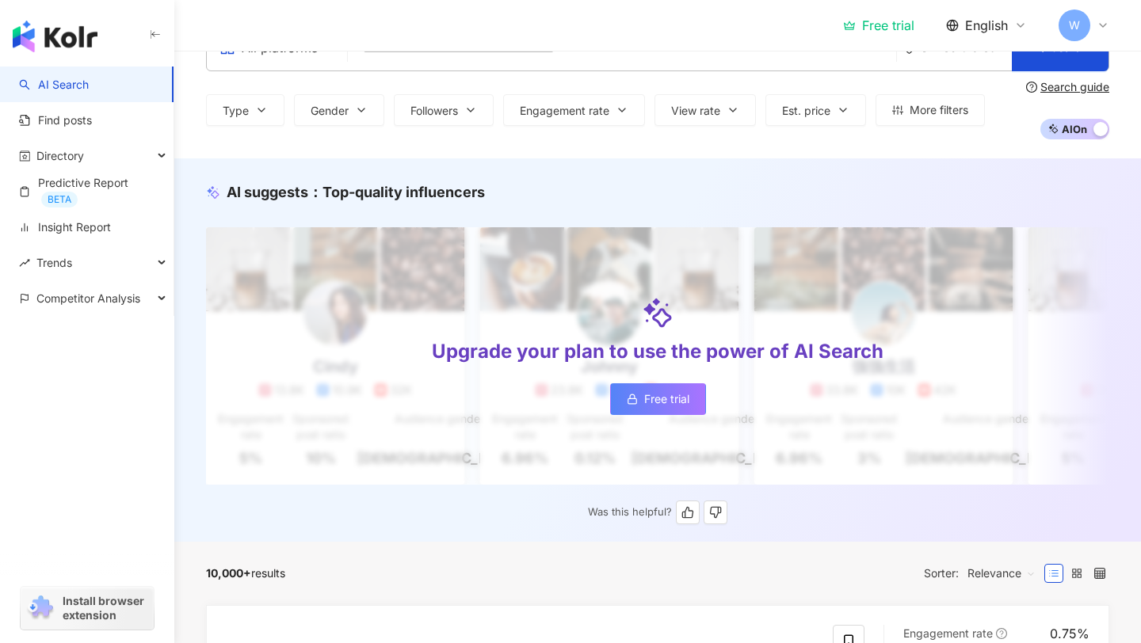
scroll to position [50, 0]
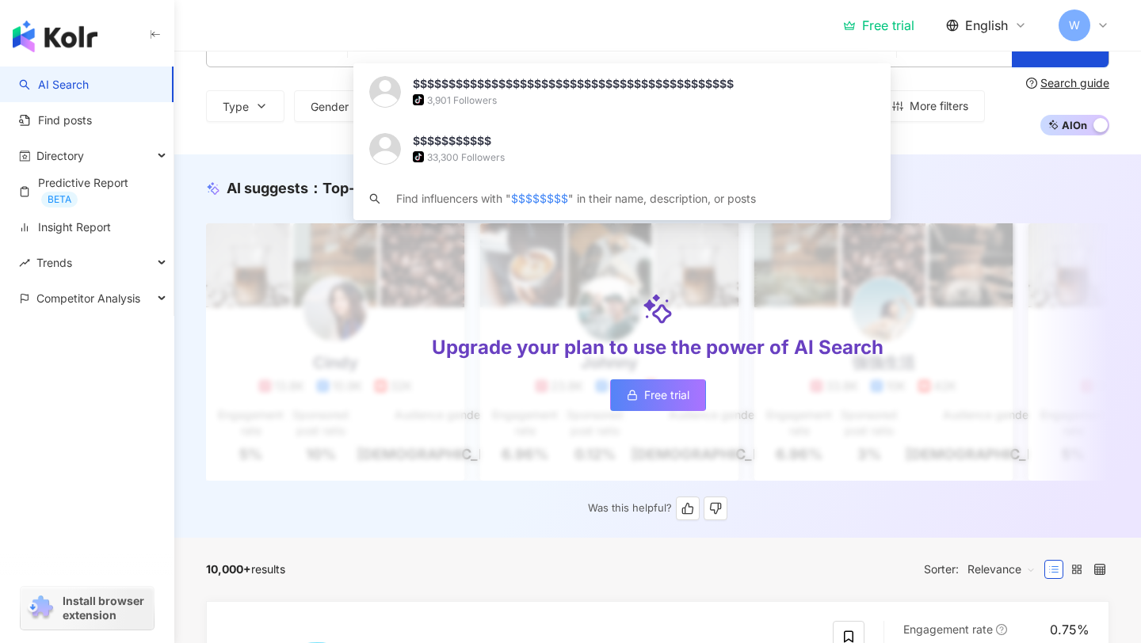
type input "********"
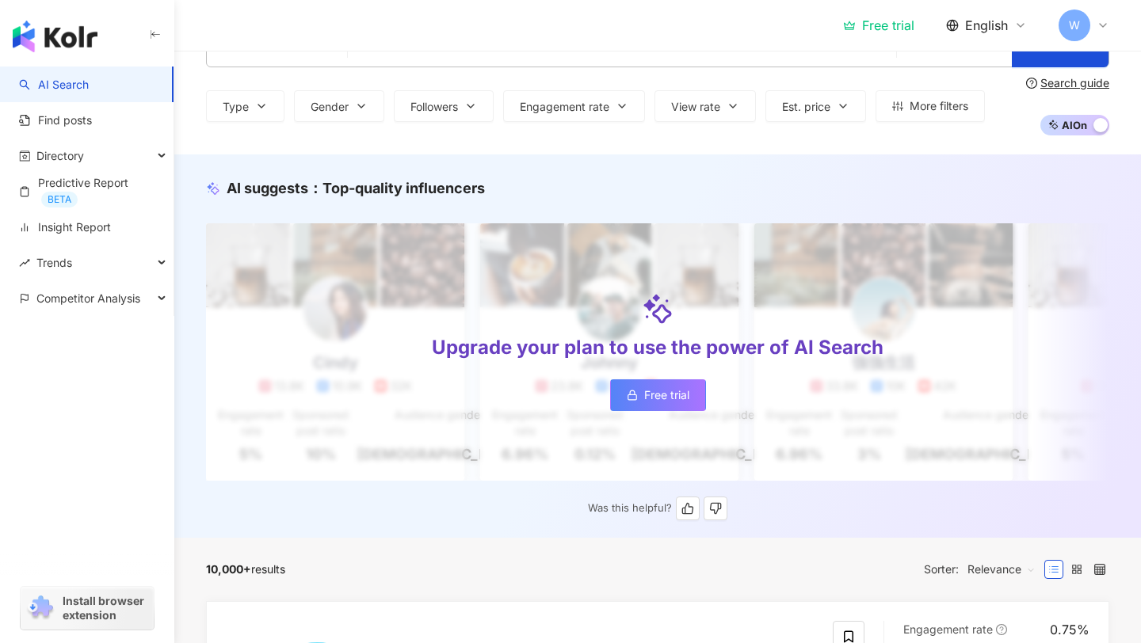
click at [1128, 495] on div "AI suggests ： Top-quality influencers Upgrade your plan to use the power of AI …" at bounding box center [657, 349] width 966 height 342
